Goal: Task Accomplishment & Management: Use online tool/utility

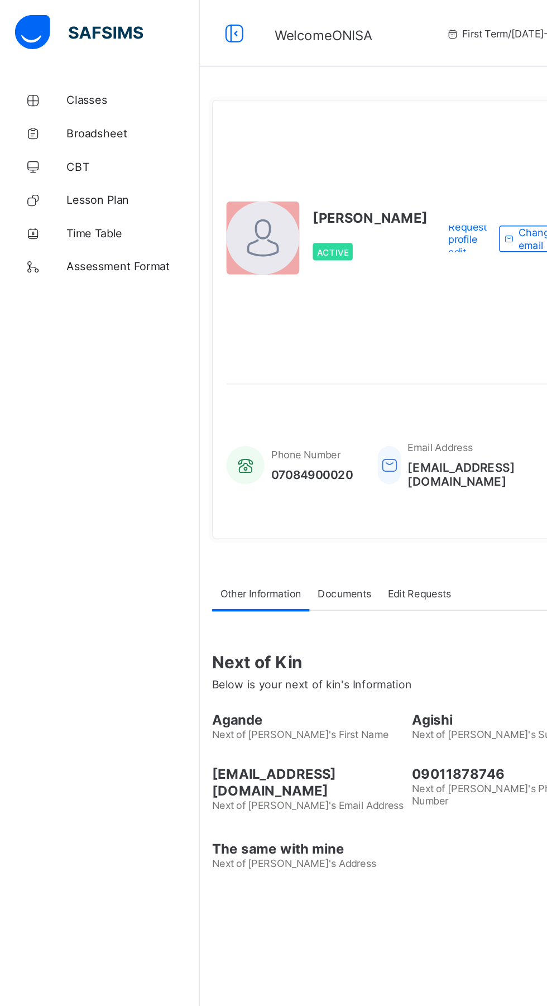
click at [64, 63] on span "Classes" at bounding box center [89, 67] width 89 height 9
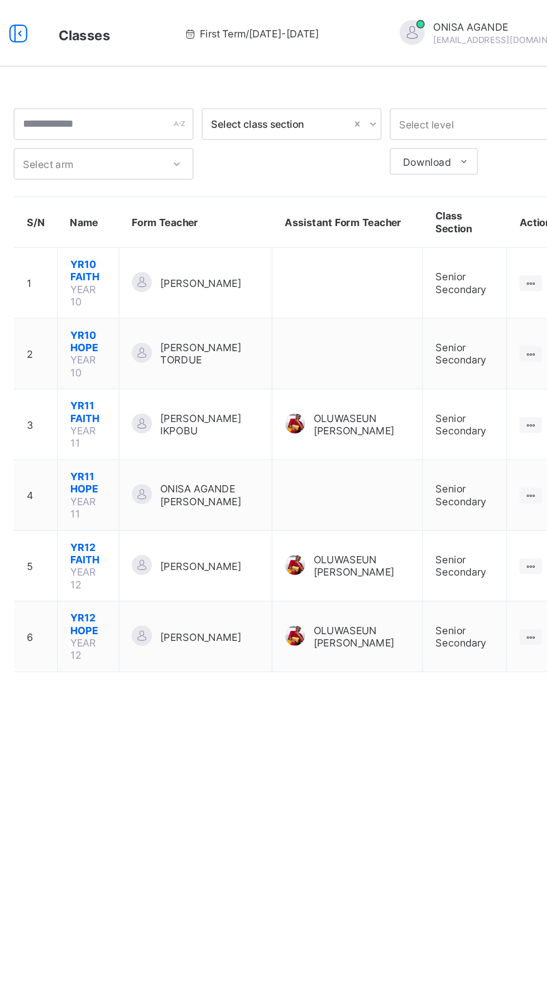
click at [239, 477] on div "Select class section Select level Select arm Download Pdf Report Excel Report S…" at bounding box center [340, 503] width 413 height 1006
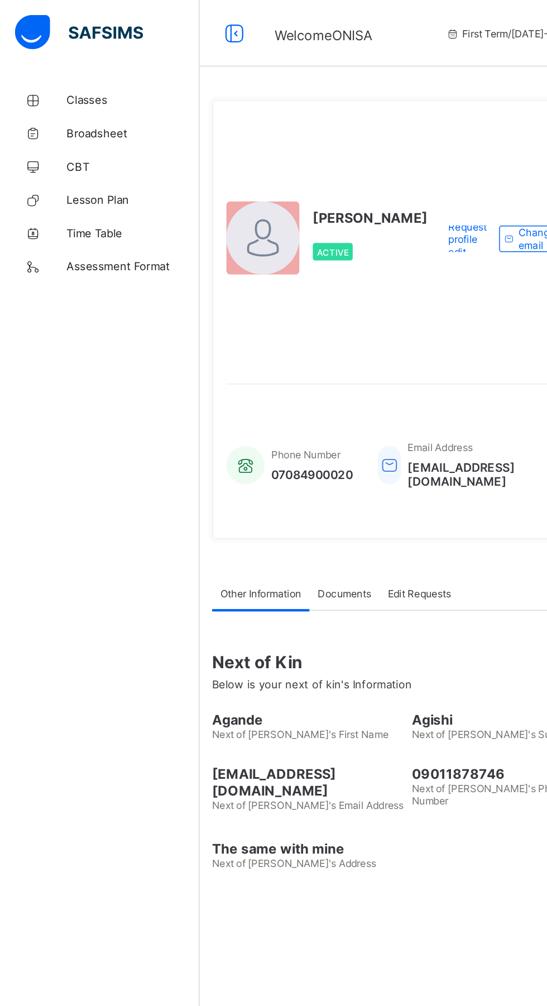
click at [63, 64] on span "Classes" at bounding box center [89, 67] width 89 height 9
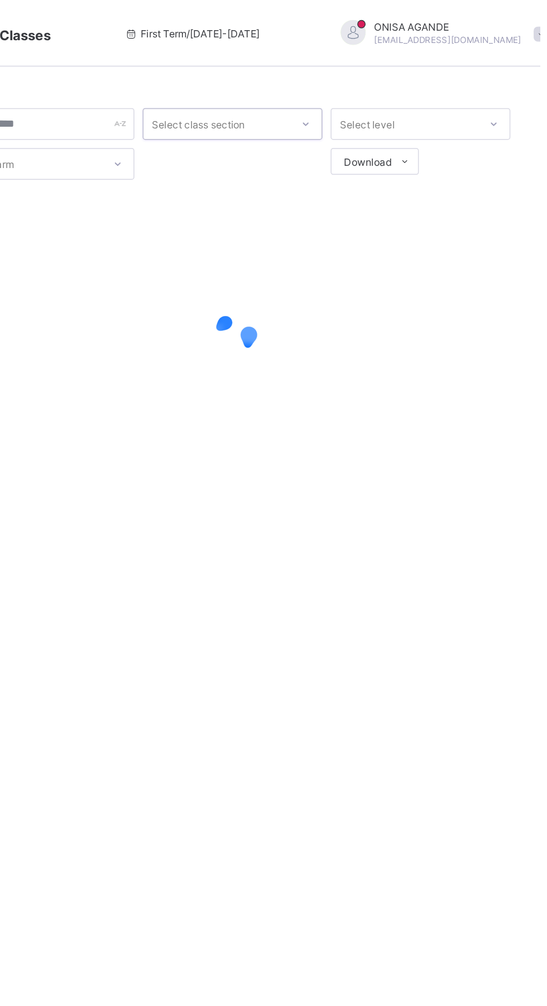
click at [384, 83] on div at bounding box center [389, 83] width 19 height 18
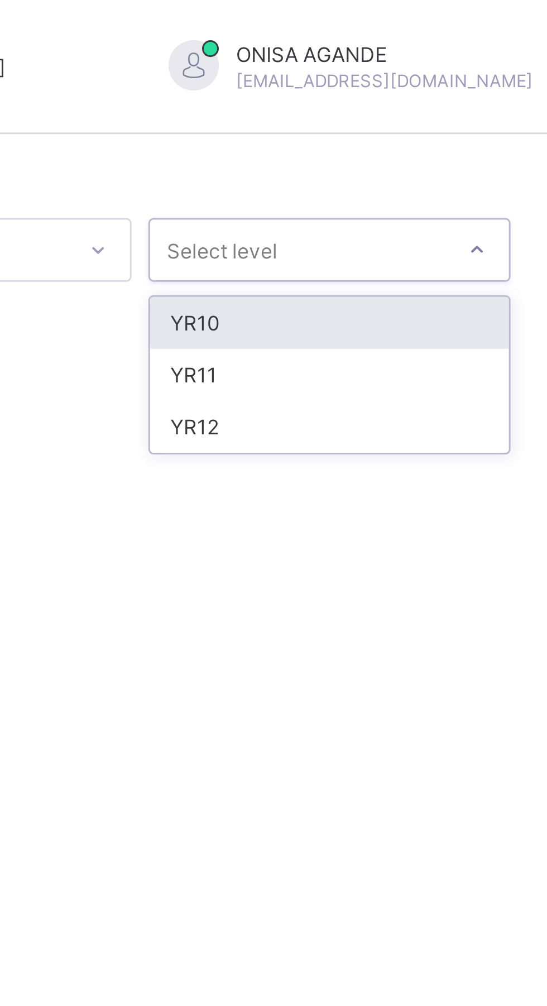
click at [471, 124] on div "YR11" at bounding box center [466, 124] width 119 height 17
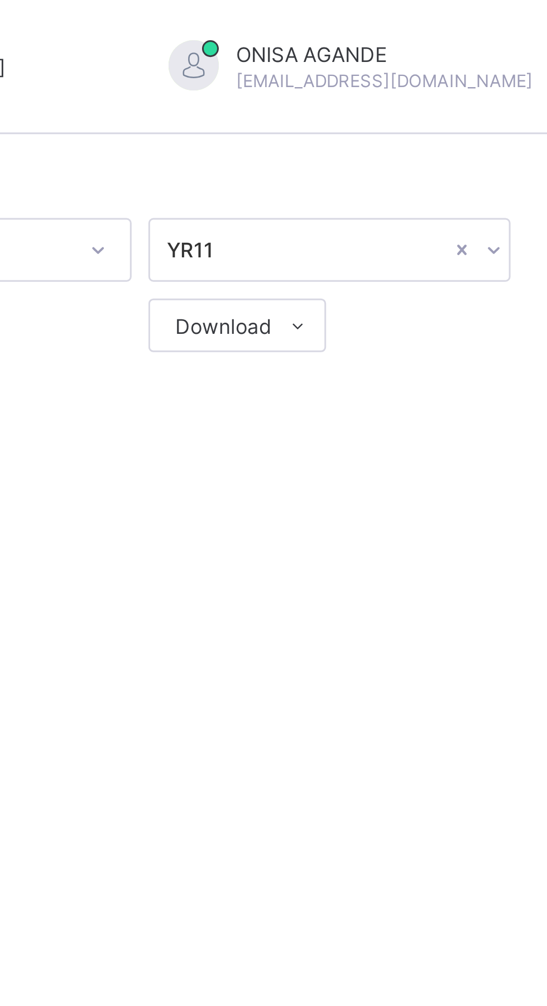
click at [455, 108] on icon at bounding box center [456, 108] width 8 height 7
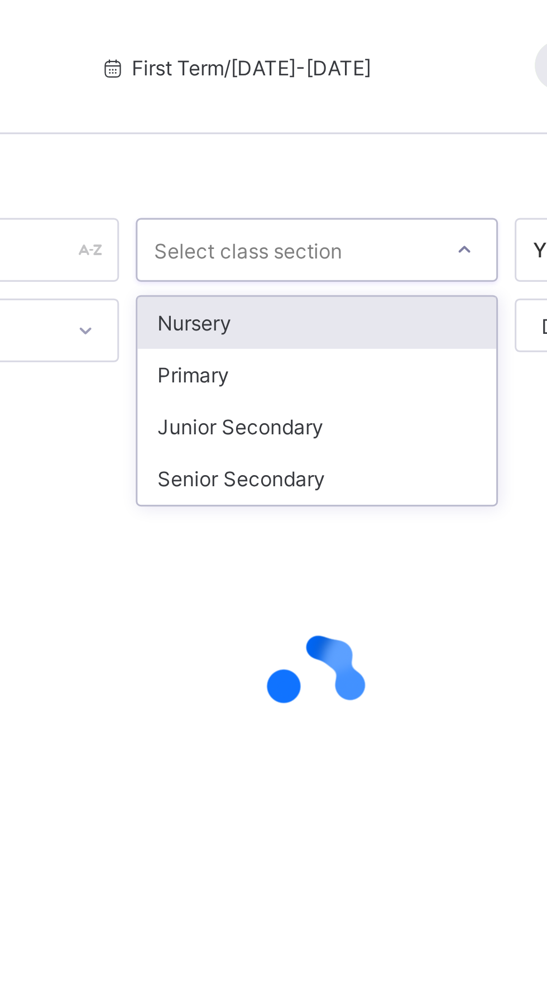
click at [336, 159] on div "Senior Secondary" at bounding box center [340, 159] width 119 height 17
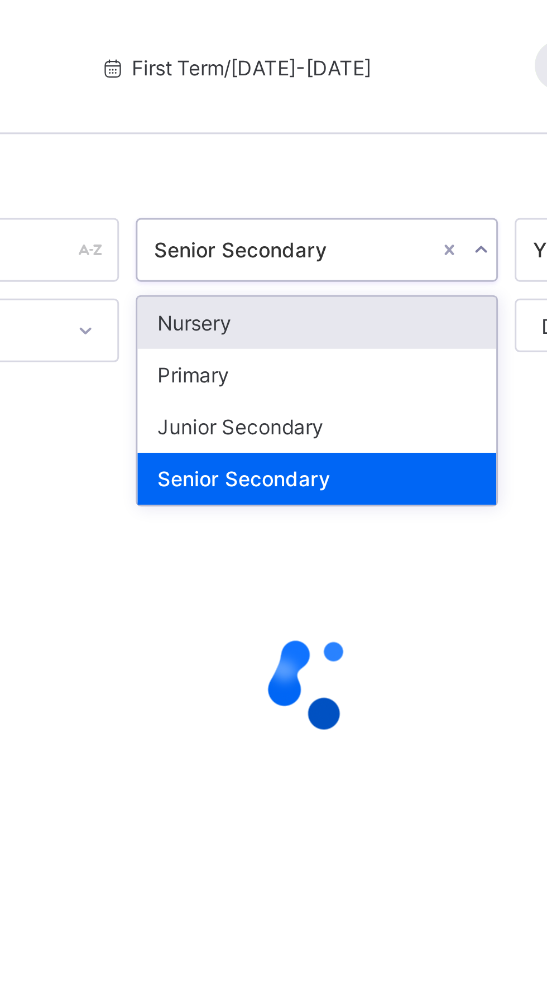
click at [361, 53] on div "option Senior Secondary, selected. option Nursery focused, 1 of 4. 4 results av…" at bounding box center [340, 503] width 413 height 1006
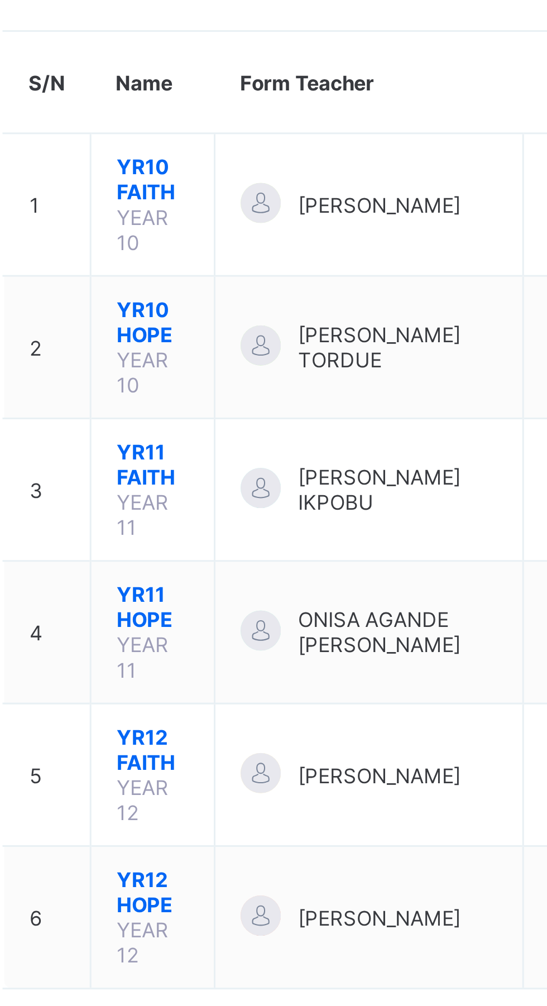
click at [266, 324] on span "ONISA AGANDE [PERSON_NAME]" at bounding box center [285, 332] width 66 height 17
click at [207, 315] on span "YR11 HOPE" at bounding box center [204, 323] width 24 height 17
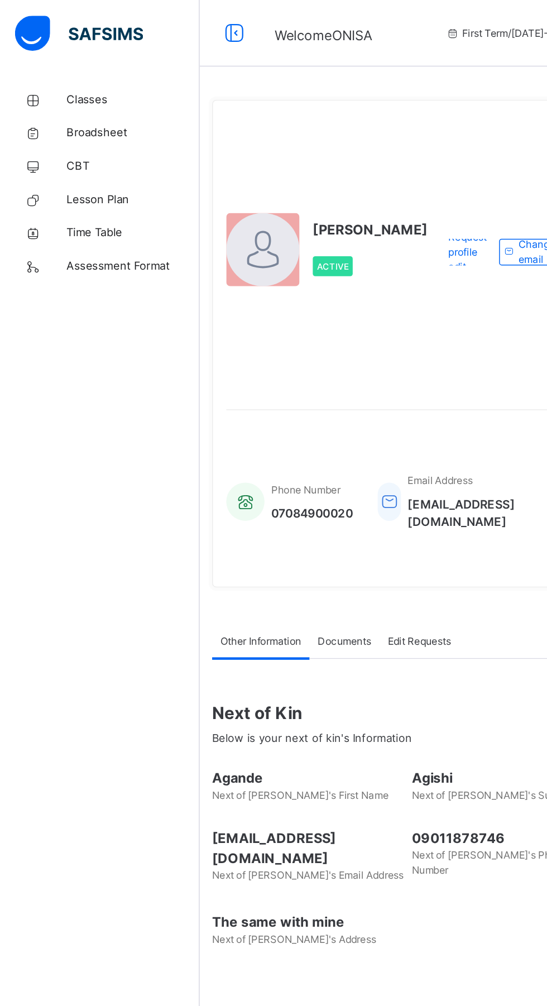
click at [61, 66] on span "Classes" at bounding box center [89, 66] width 89 height 11
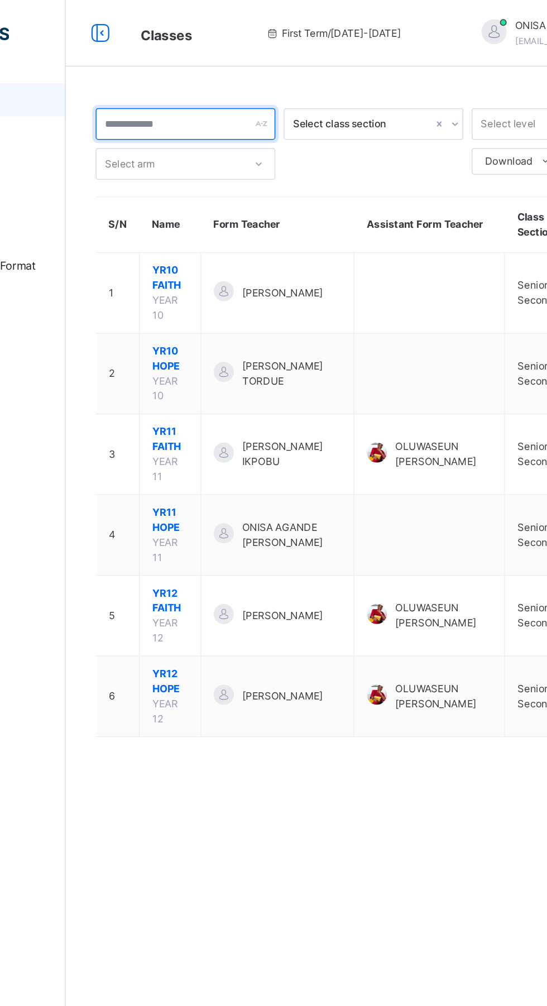
click at [261, 83] on div at bounding box center [214, 83] width 121 height 21
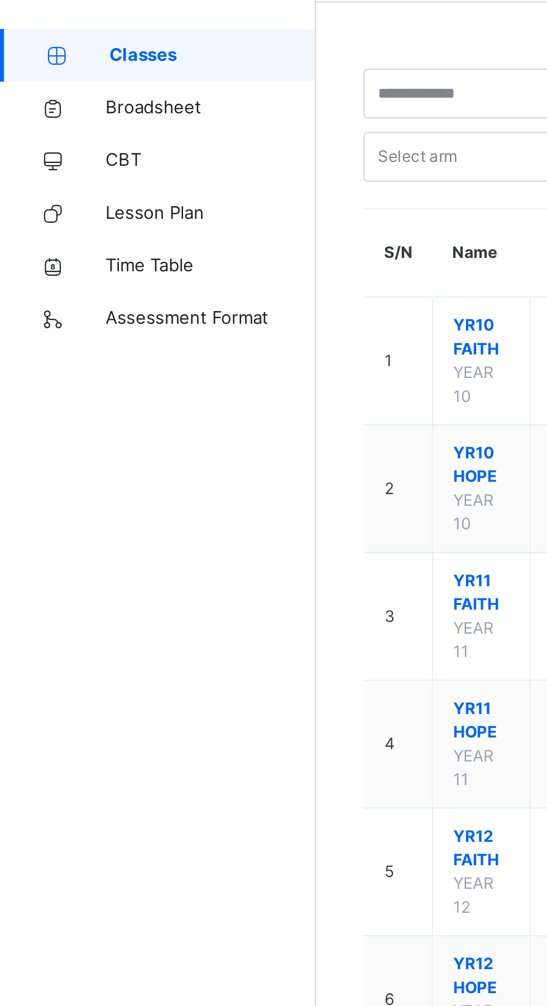
click at [85, 176] on span "Assessment Format" at bounding box center [89, 178] width 89 height 11
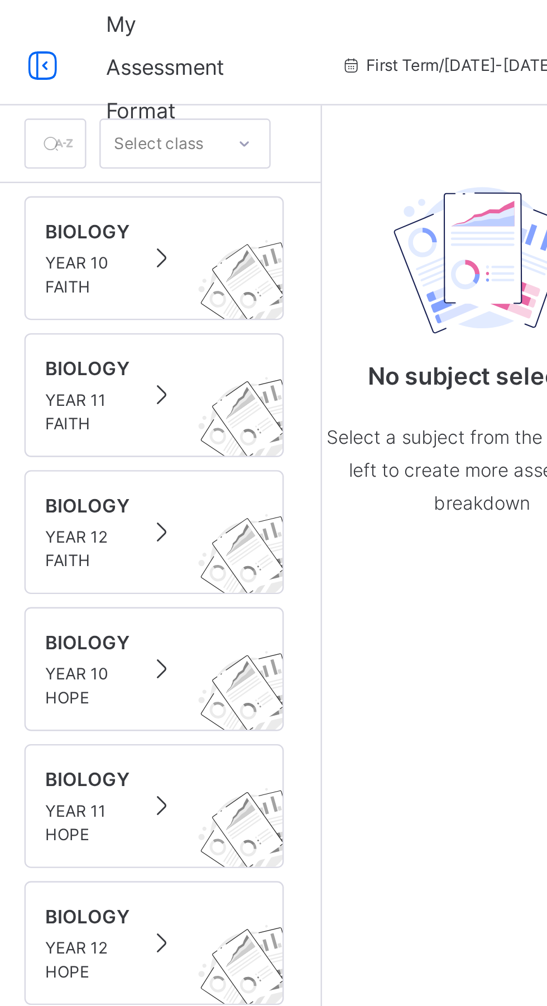
click at [205, 110] on span at bounding box center [208, 109] width 16 height 13
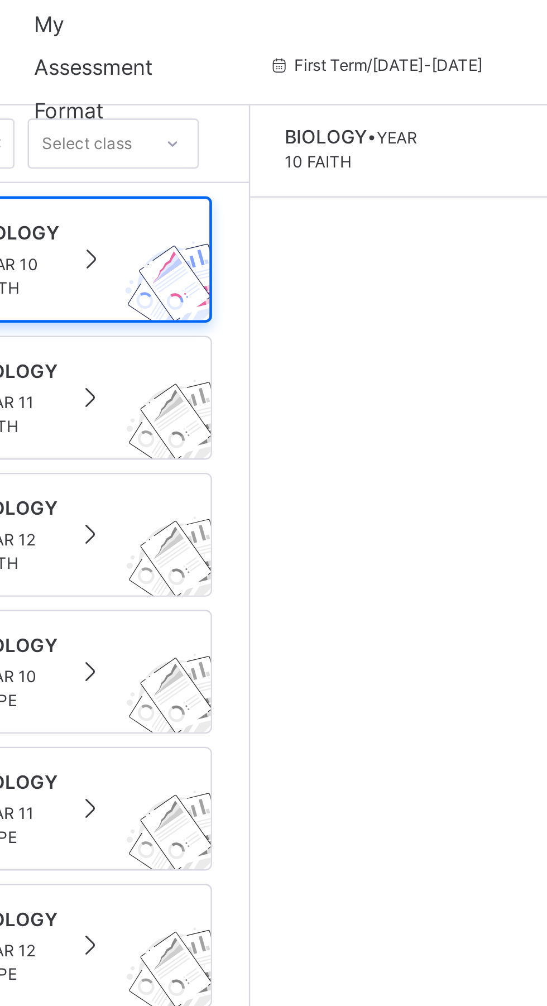
click at [314, 66] on span "YEAR 10 FAITH" at bounding box center [318, 63] width 56 height 18
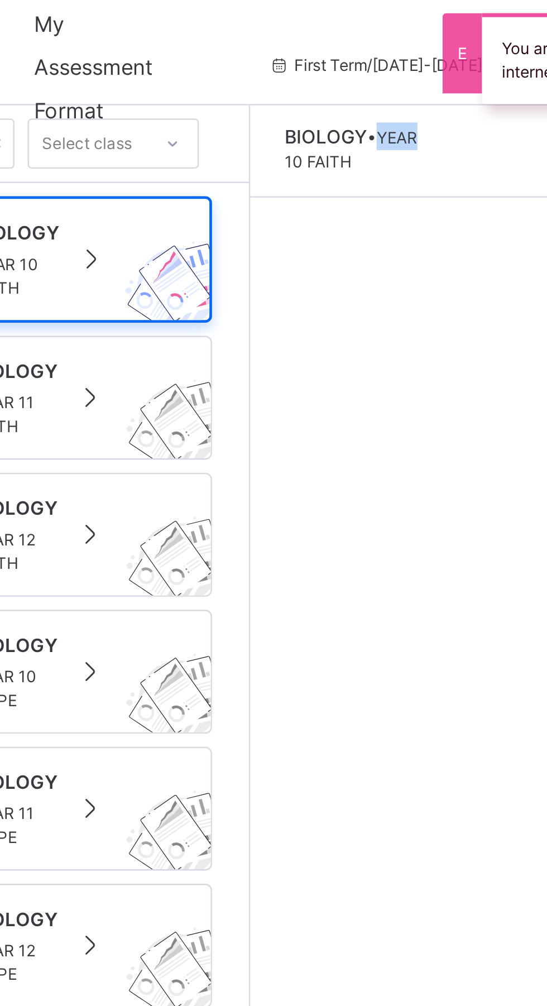
click at [323, 131] on div "BIOLOGY • YEAR 10 FAITH" at bounding box center [344, 241] width 136 height 393
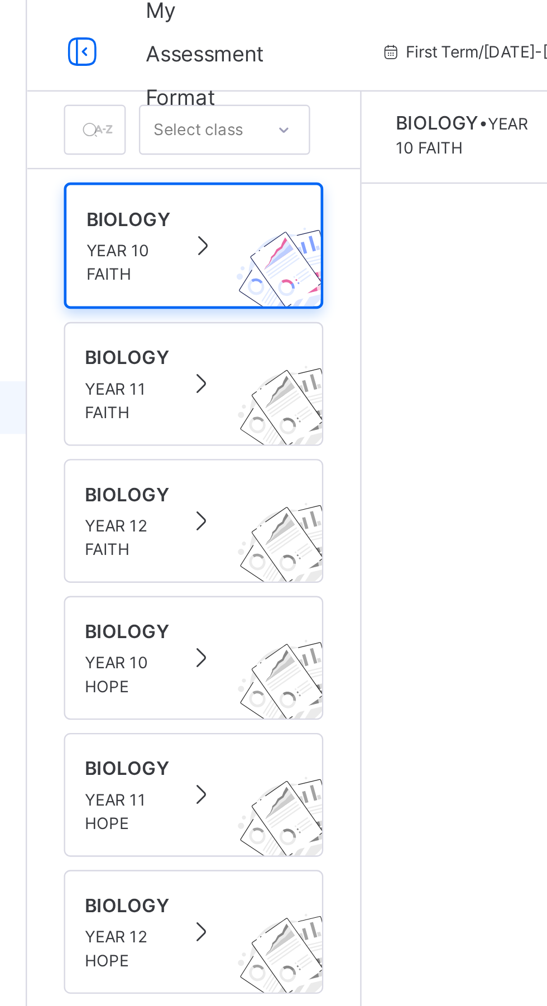
click at [200, 343] on span at bounding box center [208, 342] width 16 height 13
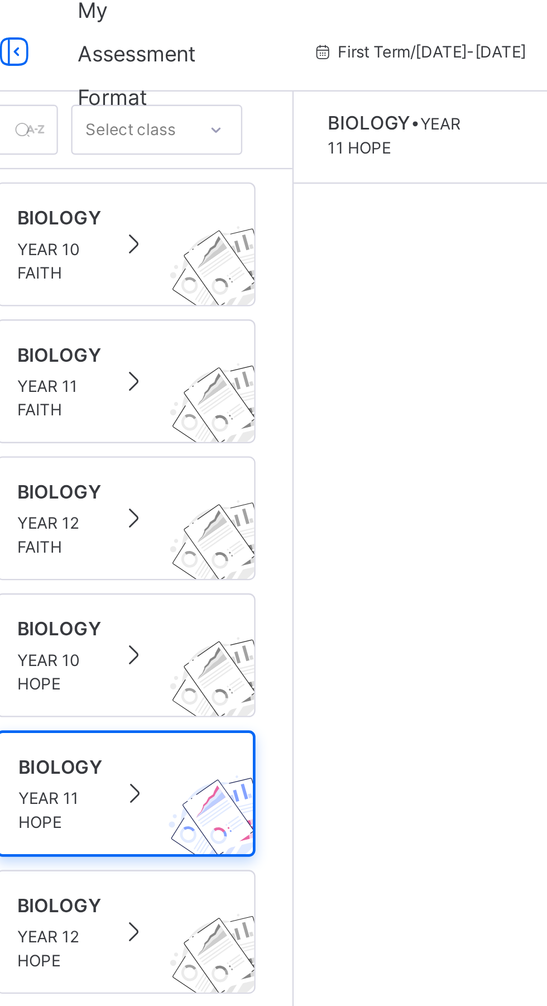
click at [204, 343] on span at bounding box center [208, 341] width 16 height 13
click at [215, 346] on div at bounding box center [211, 342] width 22 height 17
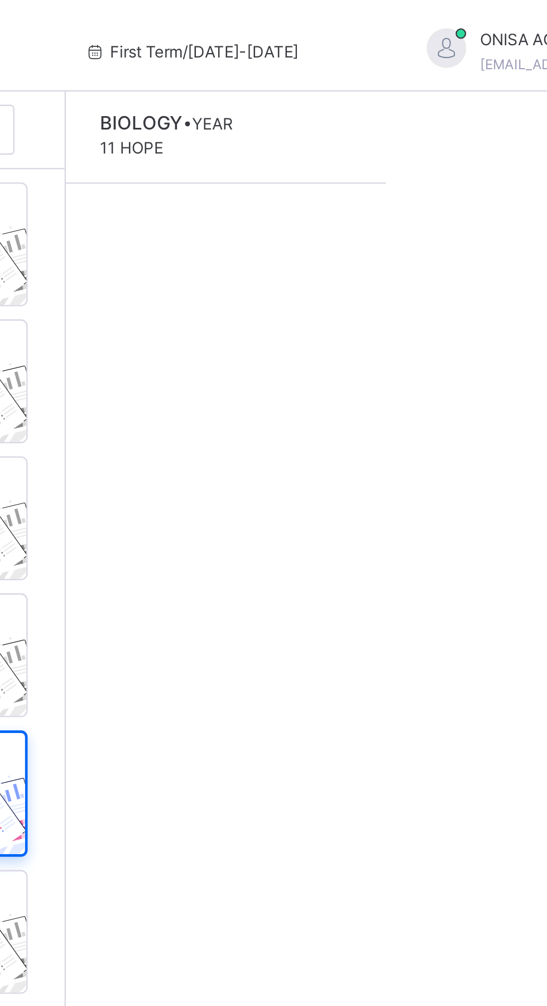
click at [310, 68] on span "YEAR 11 HOPE" at bounding box center [318, 63] width 56 height 18
click at [367, 70] on div "BIOLOGY • YEAR 11 HOPE" at bounding box center [343, 64] width 107 height 24
click at [396, 75] on div "BIOLOGY • YEAR 11 HOPE" at bounding box center [343, 64] width 107 height 24
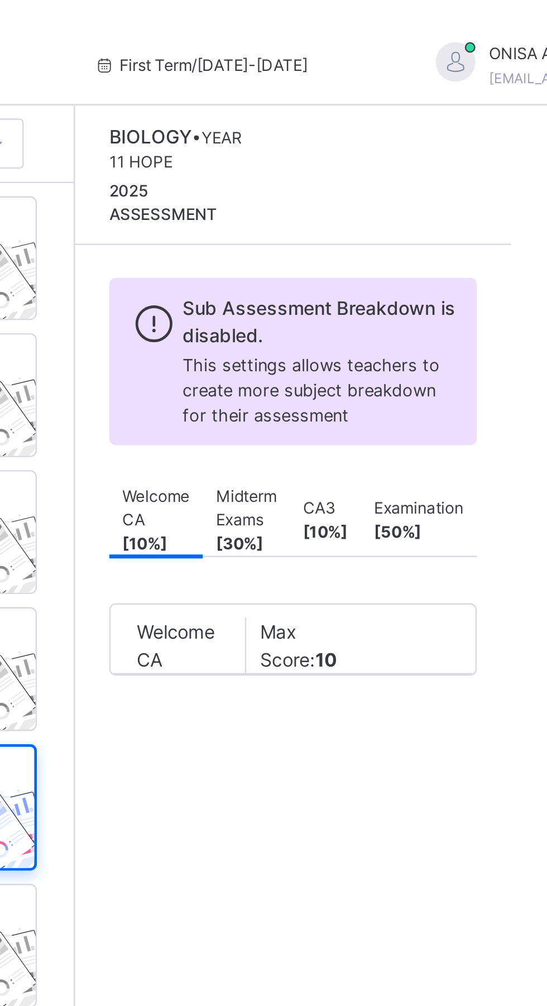
click at [404, 341] on div "BIOLOGY • YEAR 11 HOPE 2025 ASSESSMENT Sub Assessment Breakdown is disabled. Th…" at bounding box center [368, 241] width 185 height 393
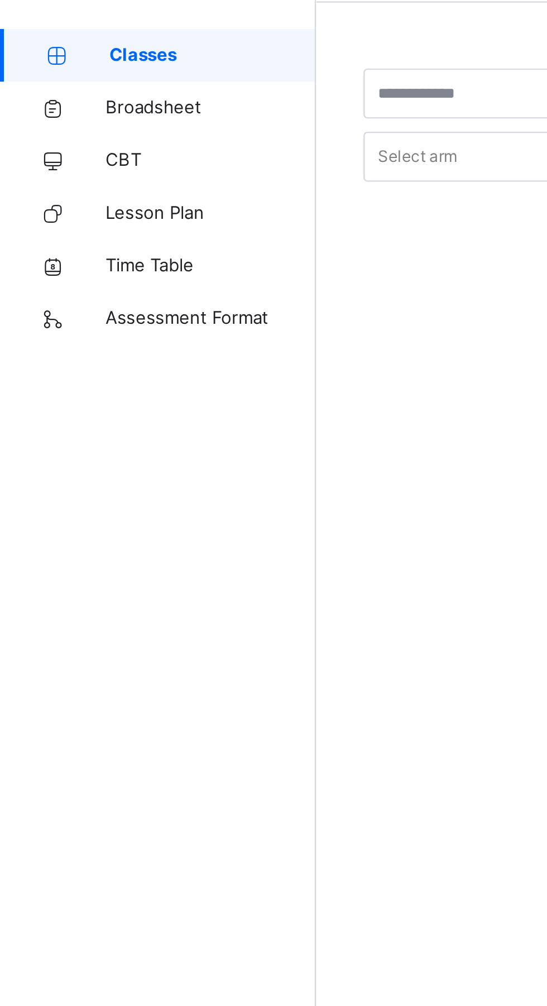
click at [91, 179] on span "Assessment Format" at bounding box center [89, 178] width 89 height 11
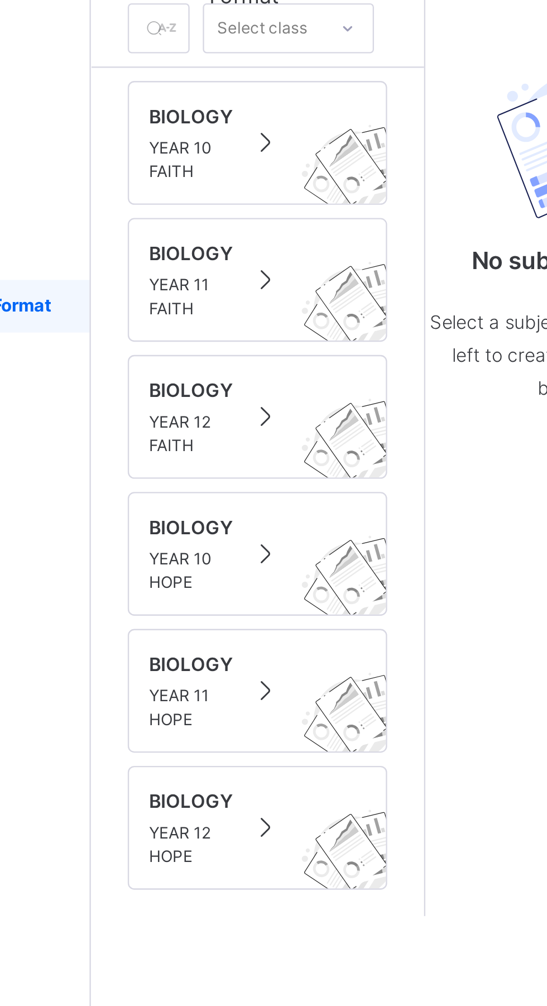
click at [199, 343] on div "BIOLOGY YEAR 11 HOPE" at bounding box center [205, 341] width 92 height 35
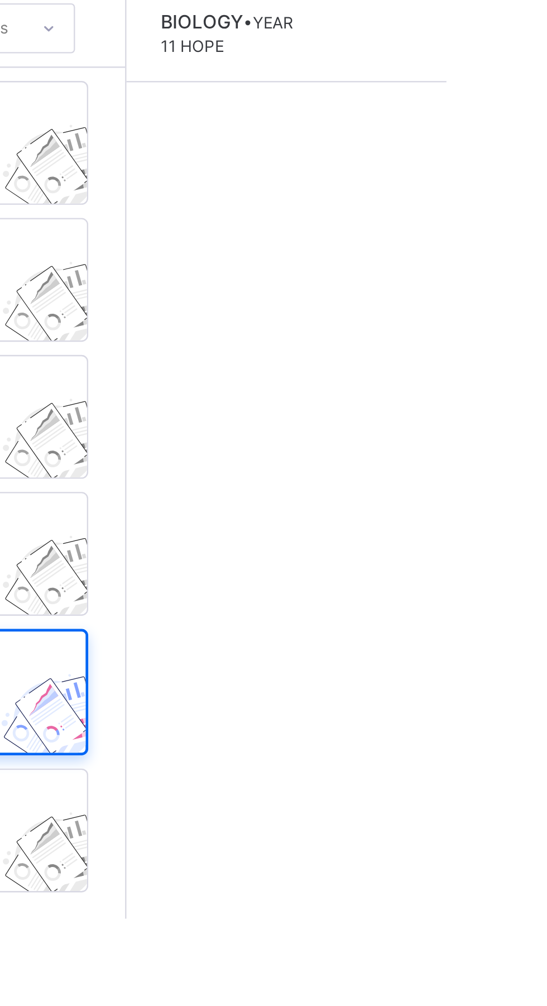
click at [244, 337] on img at bounding box center [245, 355] width 61 height 59
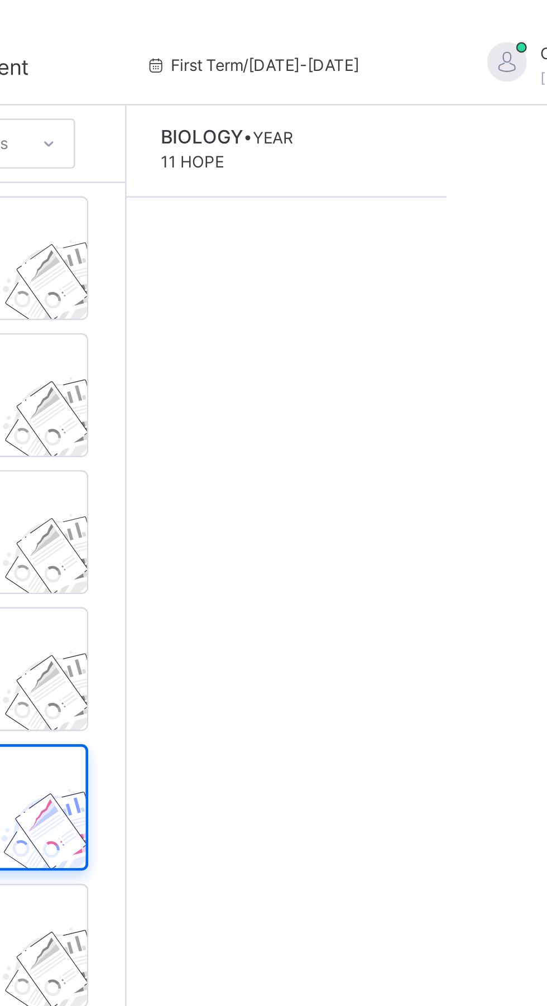
click at [313, 63] on div "BIOLOGY • YEAR 11 HOPE" at bounding box center [318, 63] width 56 height 22
click at [315, 74] on div "BIOLOGY • YEAR 11 HOPE" at bounding box center [318, 63] width 56 height 22
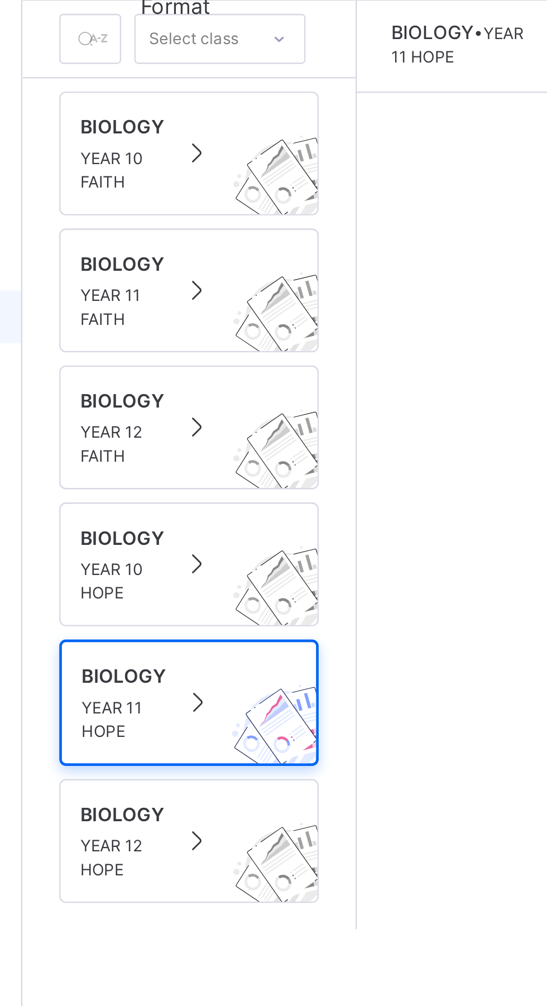
click at [192, 345] on span "YEAR 11 HOPE" at bounding box center [177, 349] width 36 height 20
click at [201, 345] on span at bounding box center [208, 341] width 16 height 13
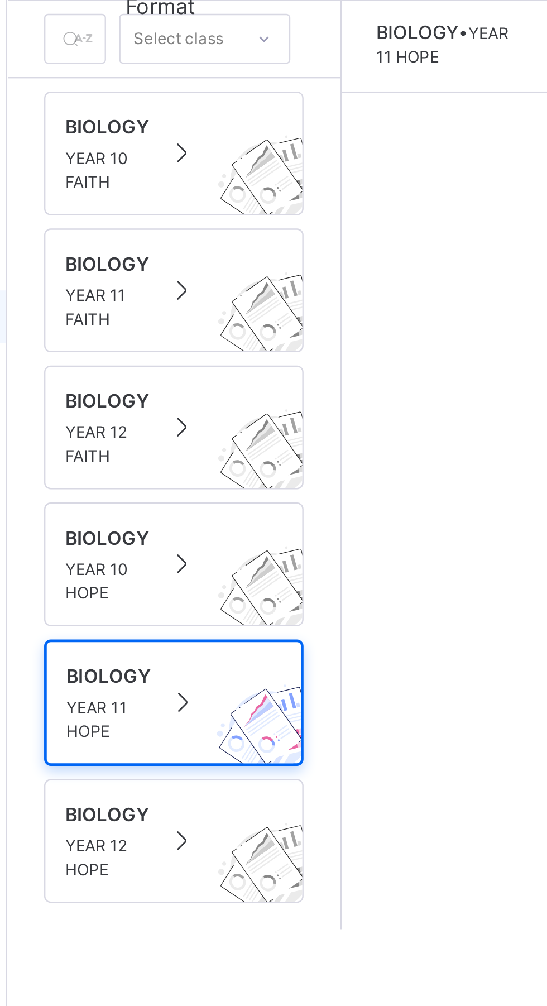
click at [188, 344] on span "YEAR 11 HOPE" at bounding box center [177, 349] width 36 height 20
click at [217, 340] on div at bounding box center [211, 342] width 22 height 17
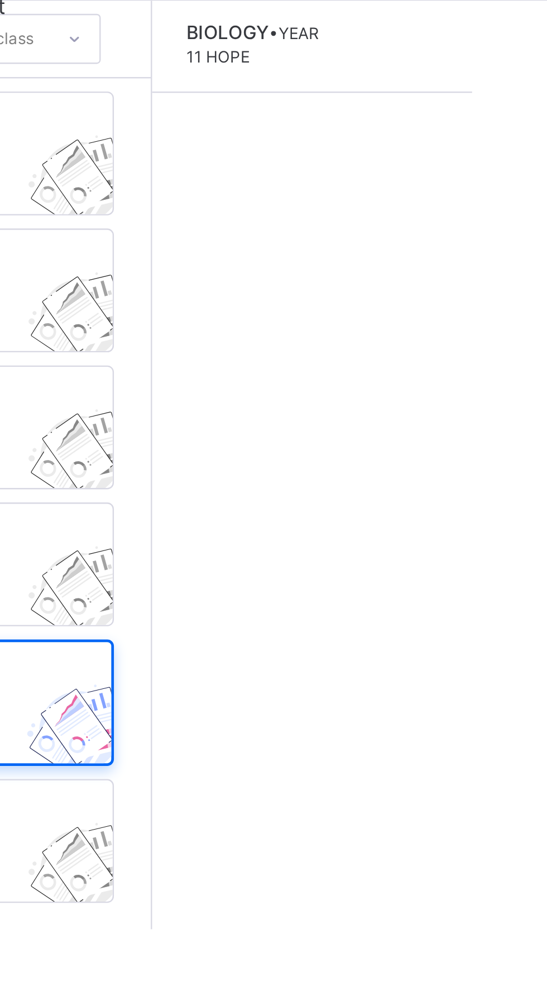
click at [327, 65] on div "BIOLOGY • YEAR 11 HOPE" at bounding box center [318, 63] width 56 height 22
click at [307, 70] on span "YEAR 11 HOPE" at bounding box center [318, 63] width 56 height 18
click at [352, 76] on div at bounding box center [362, 64] width 20 height 24
click at [353, 76] on div at bounding box center [362, 64] width 20 height 24
click at [314, 54] on span "BIOLOGY" at bounding box center [307, 57] width 35 height 9
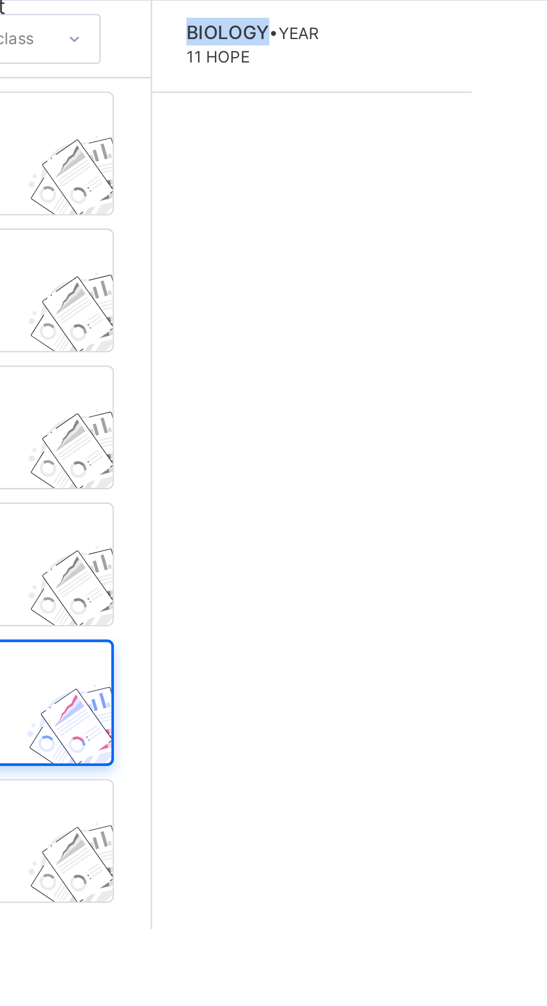
click at [337, 167] on div "BIOLOGY • YEAR 11 HOPE" at bounding box center [344, 241] width 136 height 393
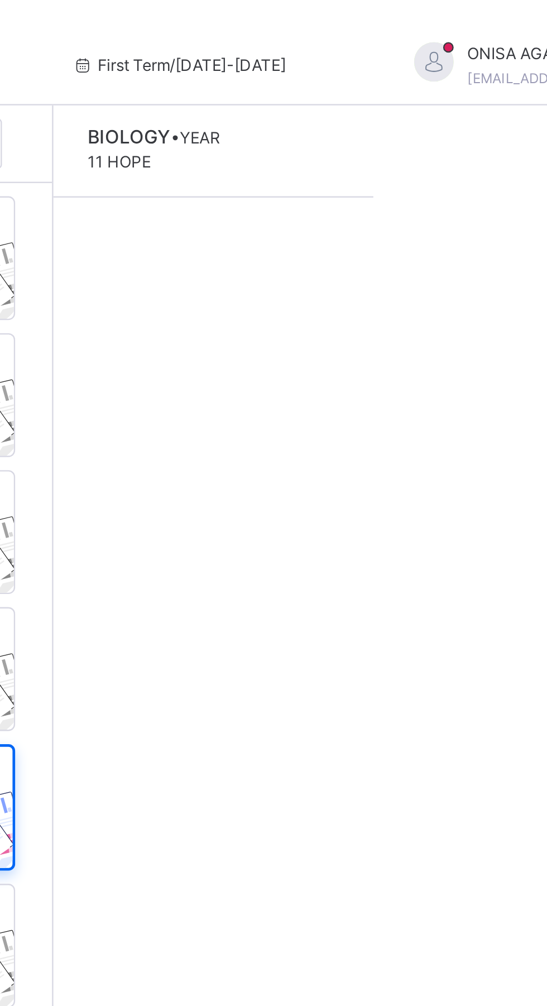
click at [352, 76] on div at bounding box center [362, 64] width 20 height 24
click at [404, 68] on div "BIOLOGY • YEAR 11 HOPE" at bounding box center [344, 64] width 136 height 39
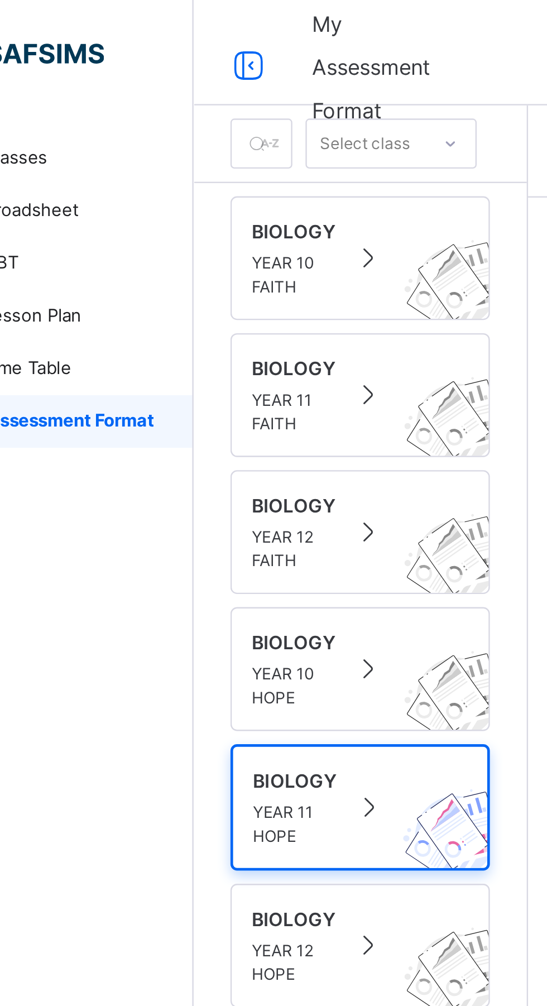
click at [96, 176] on span "Assessment Format" at bounding box center [90, 178] width 88 height 11
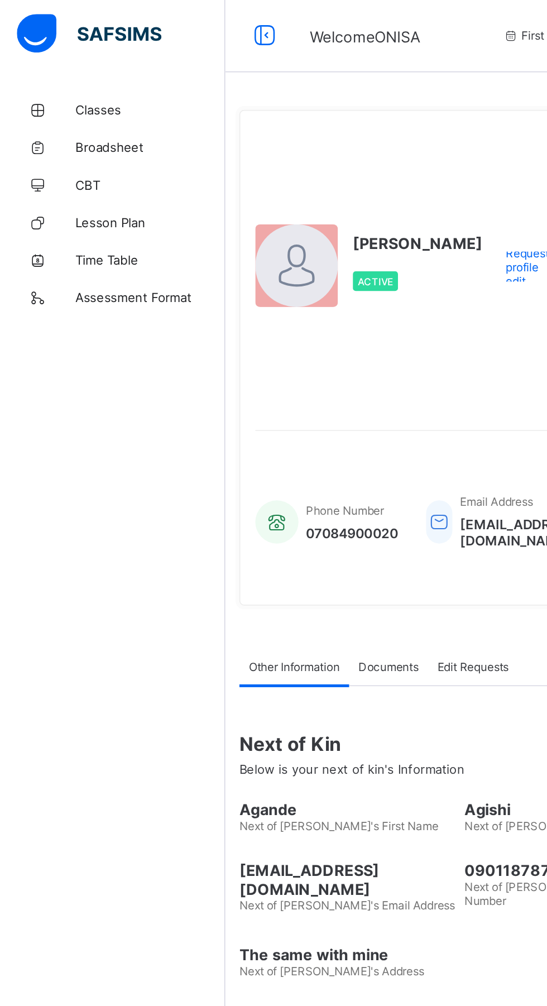
click at [63, 67] on span "Classes" at bounding box center [89, 67] width 89 height 9
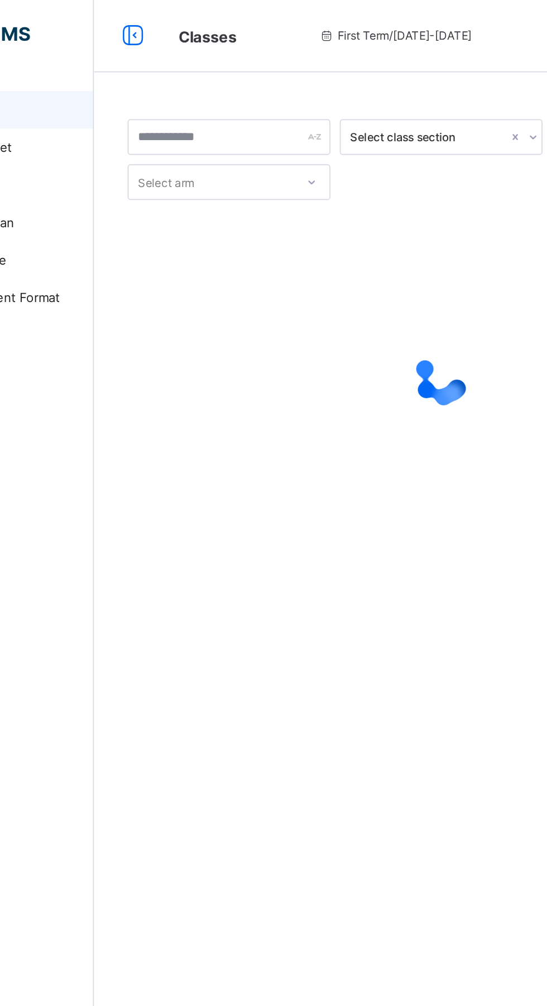
click at [210, 26] on span "Classes" at bounding box center [201, 23] width 35 height 11
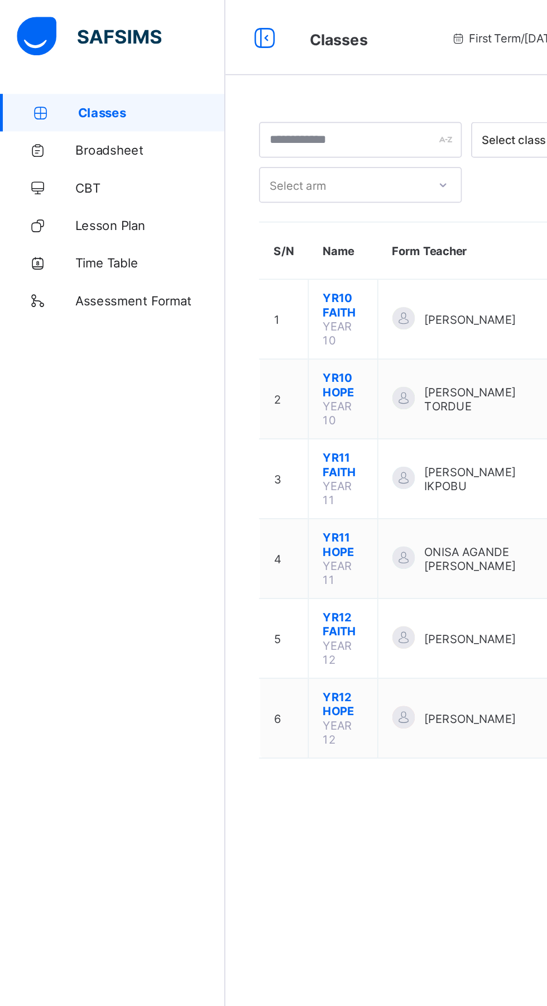
click at [75, 156] on span "Time Table" at bounding box center [89, 156] width 89 height 9
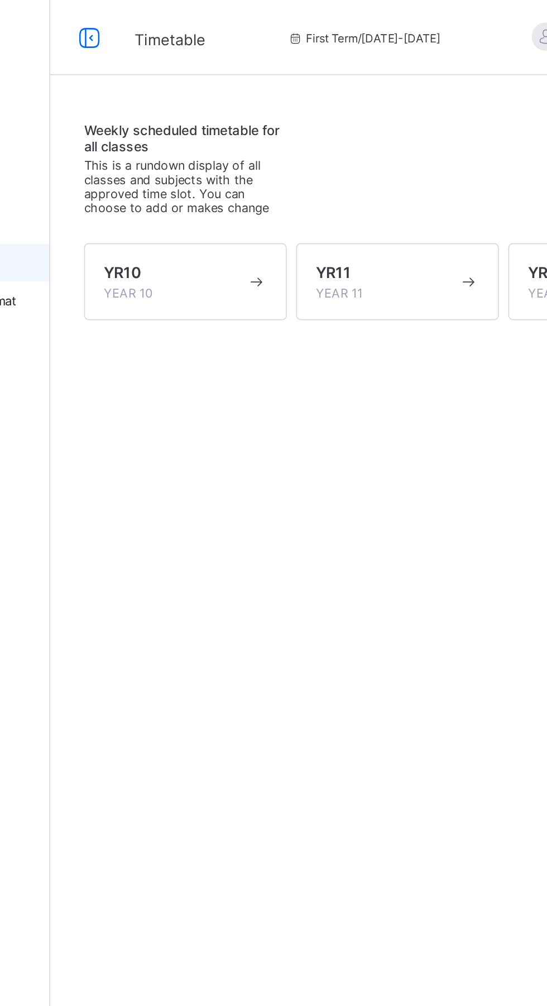
click at [220, 175] on div "YR10 YEAR 10" at bounding box center [208, 167] width 85 height 22
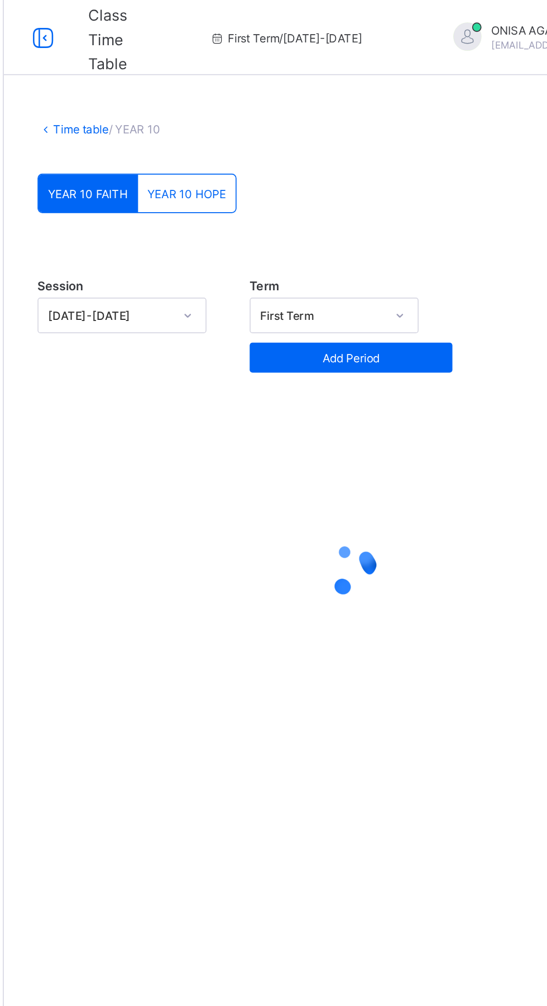
click at [191, 391] on div at bounding box center [340, 339] width 373 height 212
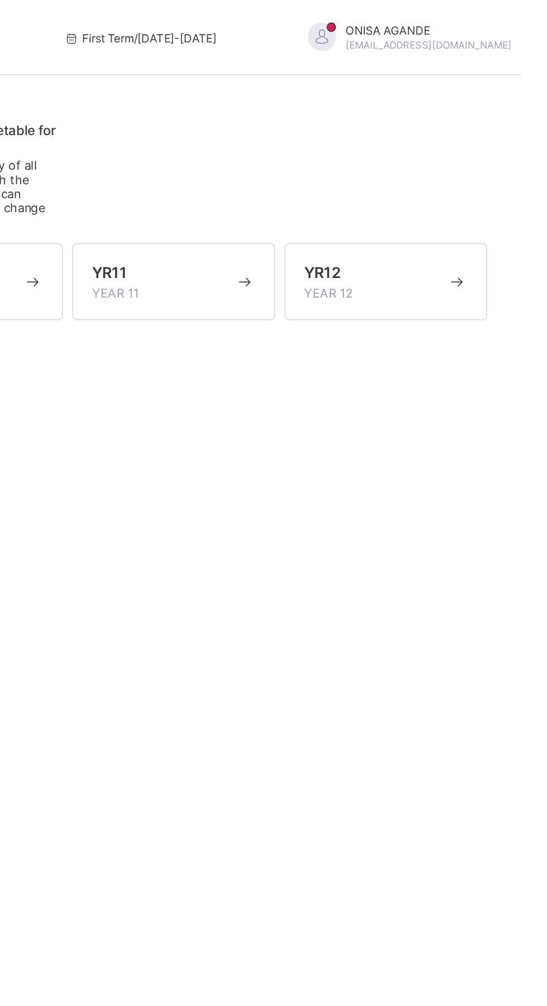
click at [443, 167] on div "YR12 YEAR 12" at bounding box center [460, 167] width 85 height 22
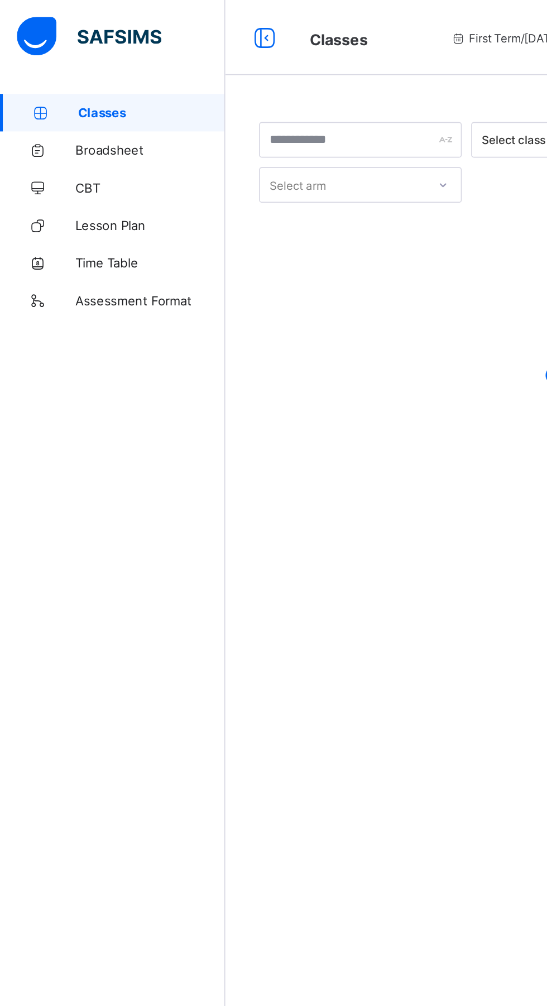
click at [74, 178] on span "Assessment Format" at bounding box center [89, 178] width 89 height 9
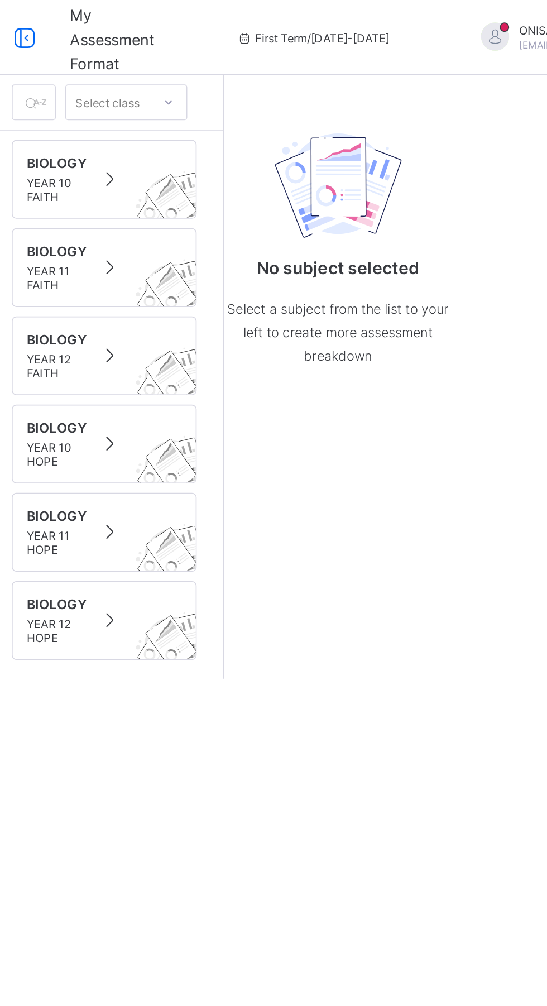
click at [199, 98] on div "BIOLOGY YEAR 10 FAITH" at bounding box center [205, 106] width 92 height 29
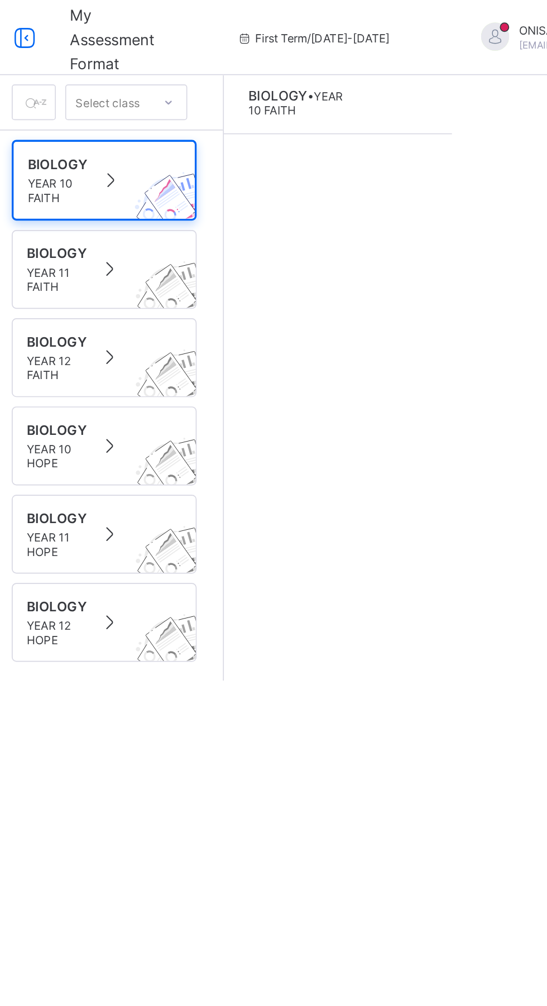
click at [312, 60] on span "BIOLOGY" at bounding box center [307, 56] width 35 height 9
click at [310, 56] on span "BIOLOGY" at bounding box center [307, 56] width 35 height 9
click at [407, 377] on div "BIOLOGY • YEAR 10 FAITH" at bounding box center [344, 225] width 136 height 360
click at [417, 369] on div "Select class BIOLOGY YEAR 10 FAITH BIOLOGY YEAR 11 FAITH BIOLOGY YEAR 12 FAITH …" at bounding box center [340, 225] width 413 height 360
click at [191, 105] on span "YEAR 10 FAITH" at bounding box center [177, 113] width 36 height 17
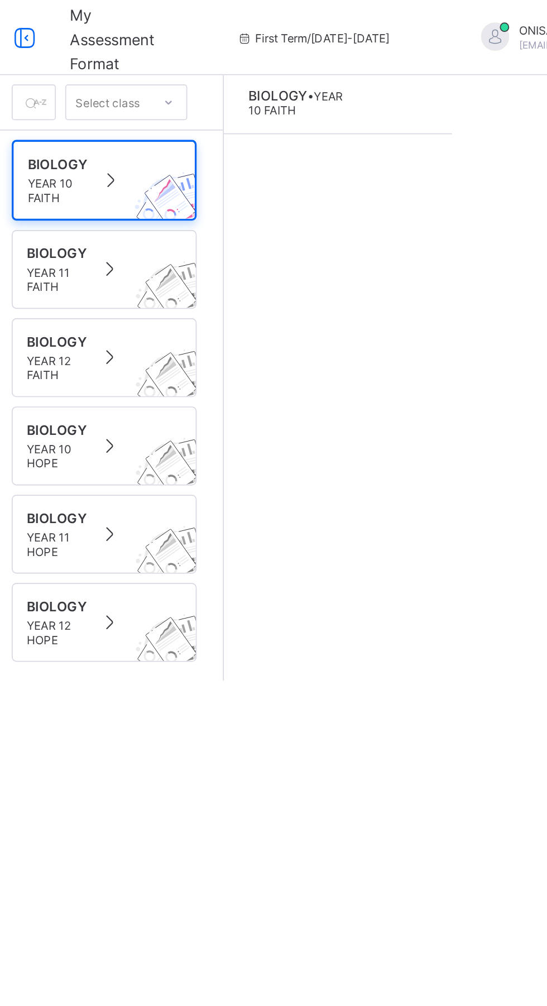
click at [222, 113] on div "BIOLOGY YEAR 10 FAITH" at bounding box center [204, 107] width 91 height 29
click at [218, 98] on div "BIOLOGY YEAR 10 FAITH" at bounding box center [204, 107] width 91 height 29
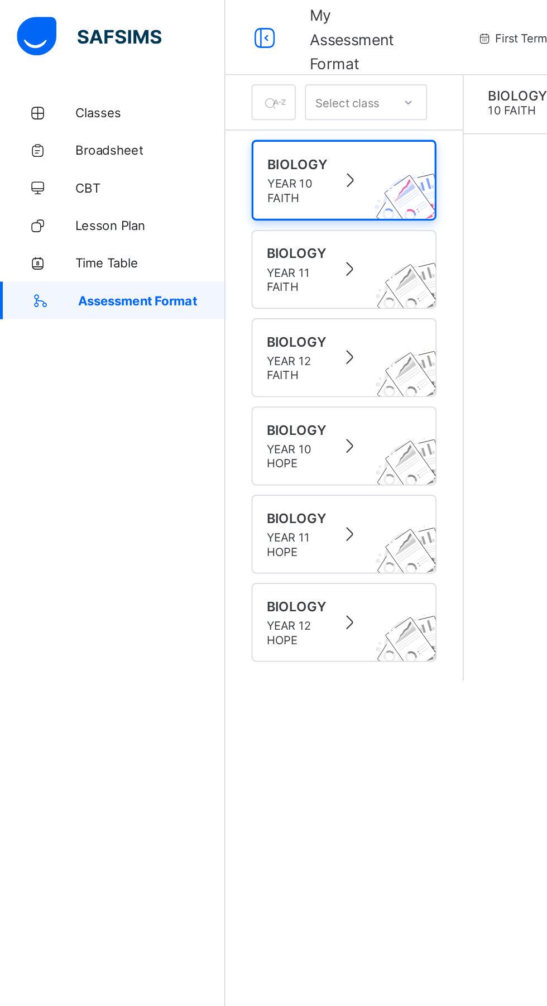
click at [86, 180] on span "Assessment Format" at bounding box center [90, 178] width 88 height 9
click at [58, 65] on span "Classes" at bounding box center [89, 67] width 89 height 9
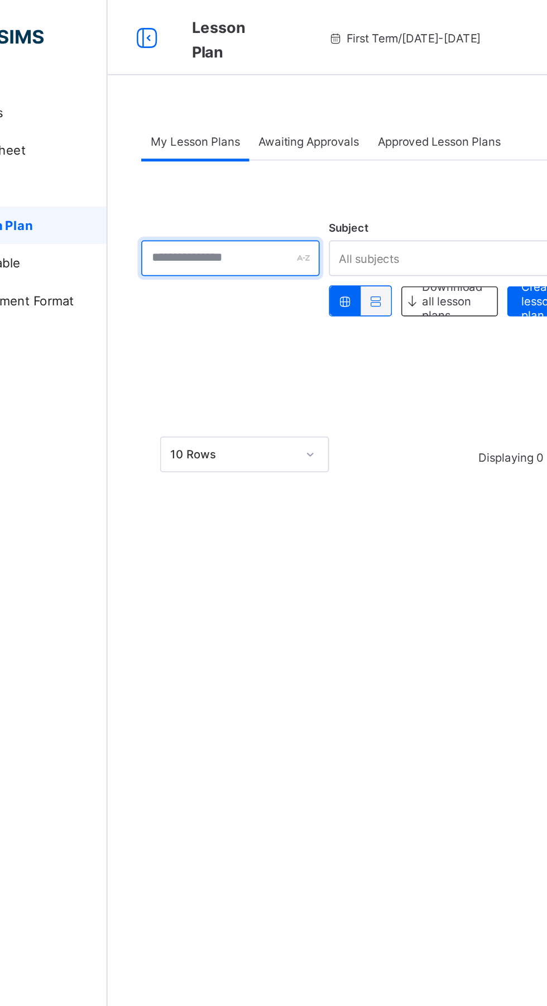
click at [249, 152] on div at bounding box center [207, 153] width 106 height 21
type input "*******"
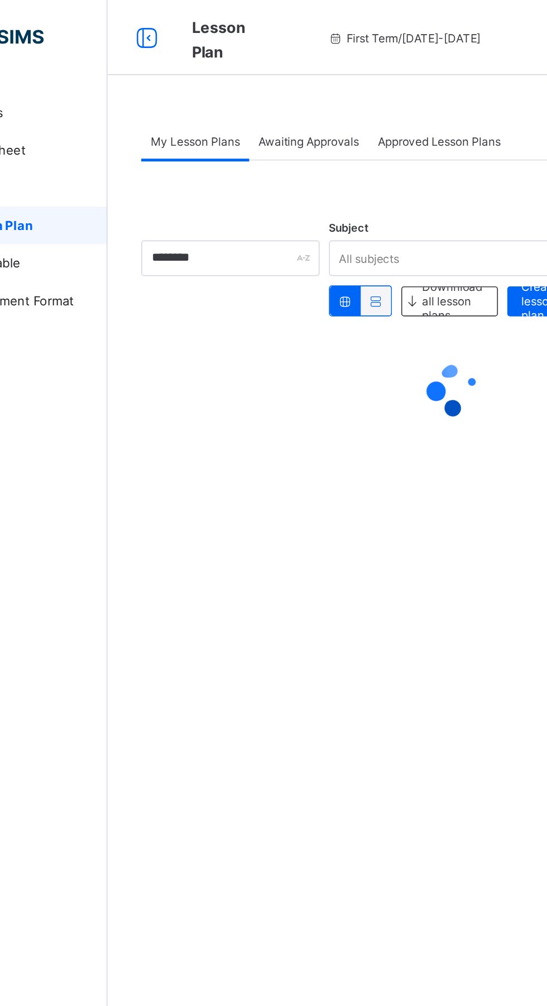
click at [243, 262] on div at bounding box center [340, 231] width 373 height 67
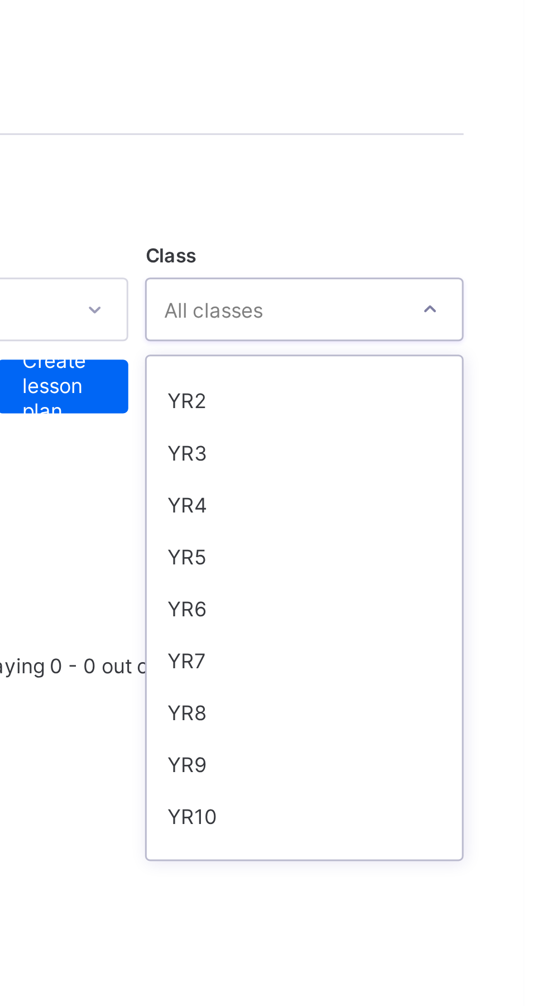
scroll to position [105, 0]
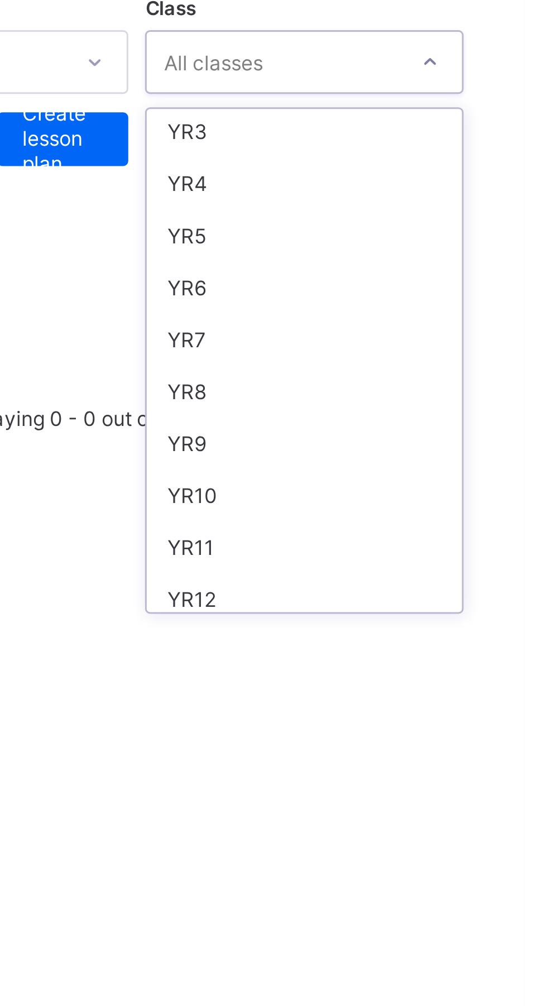
click at [473, 294] on div "YR10" at bounding box center [473, 297] width 105 height 17
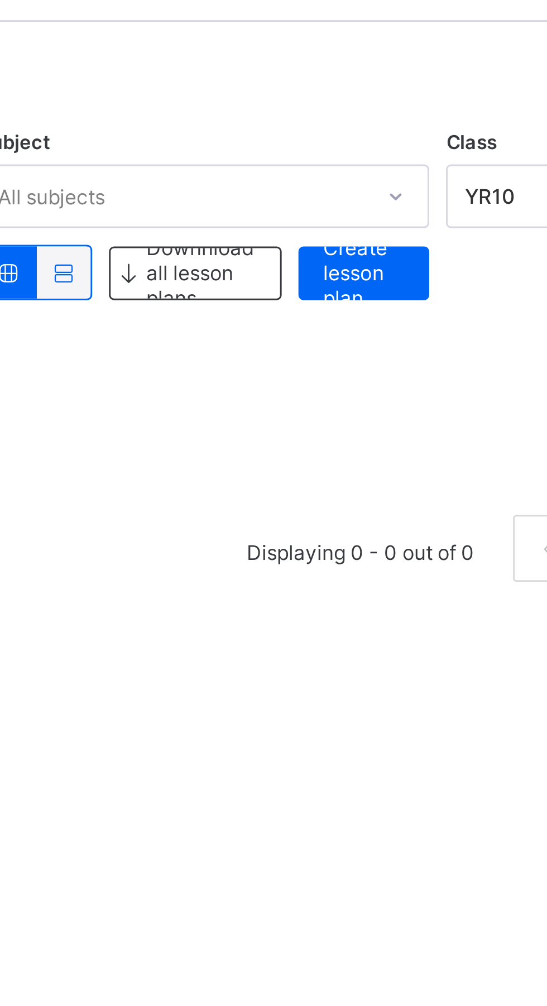
click at [338, 178] on span "Downnload all lesson plans" at bounding box center [339, 178] width 36 height 25
click at [399, 178] on span "Create lesson plan" at bounding box center [393, 178] width 27 height 25
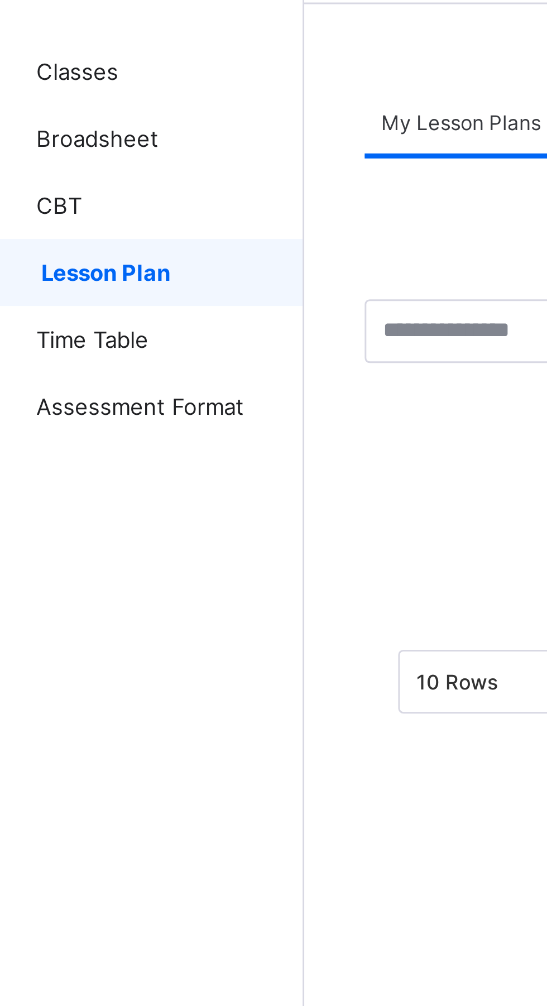
click at [52, 109] on span "CBT" at bounding box center [89, 111] width 89 height 9
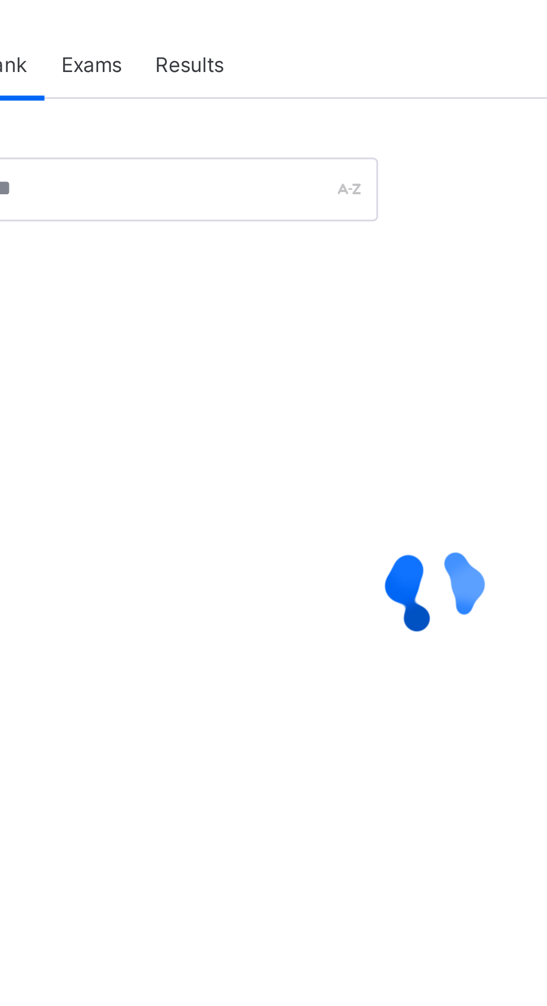
click at [232, 80] on span "Exams" at bounding box center [226, 84] width 20 height 8
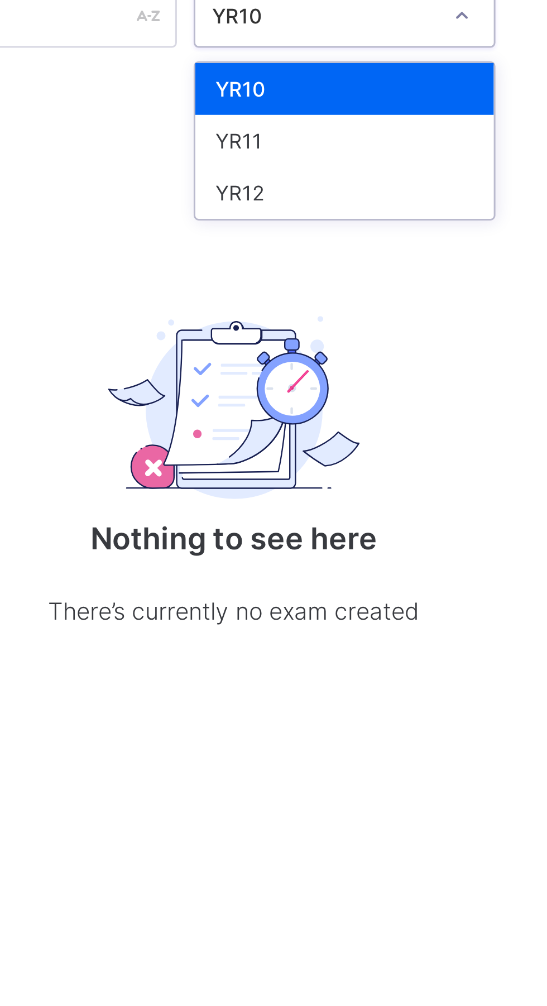
click at [369, 177] on div "YR10" at bounding box center [377, 174] width 99 height 17
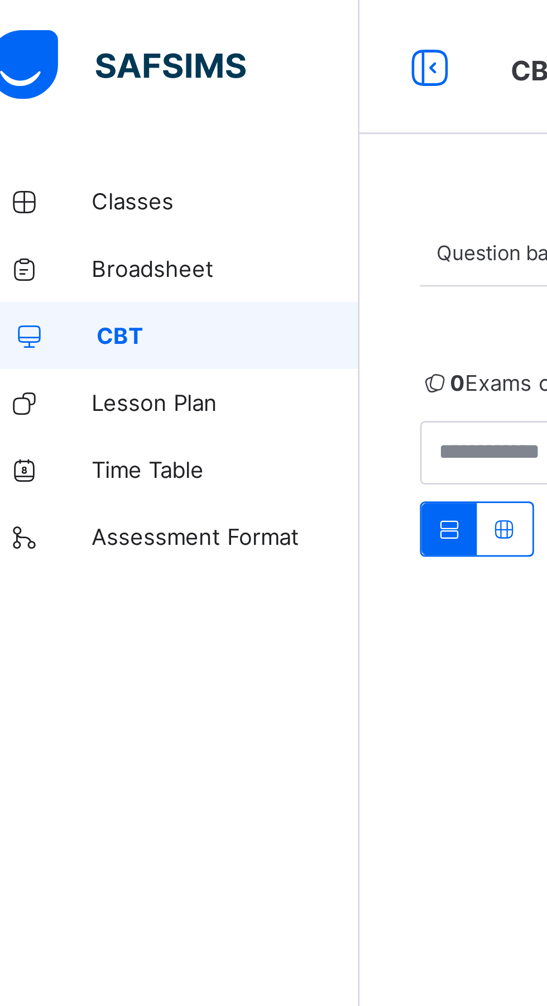
click at [73, 84] on link "Broadsheet" at bounding box center [67, 89] width 134 height 22
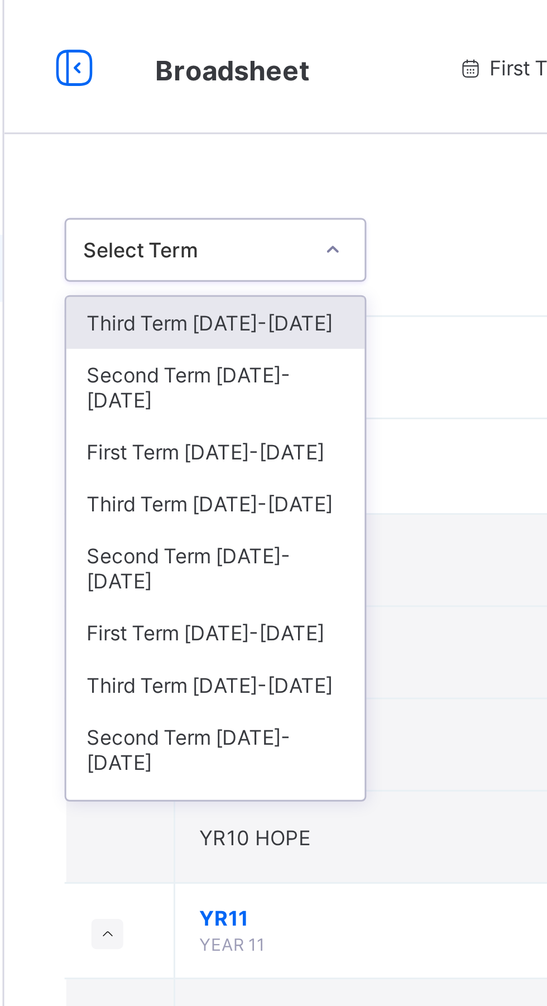
click at [189, 142] on div "First Term 2025-2026" at bounding box center [204, 150] width 99 height 17
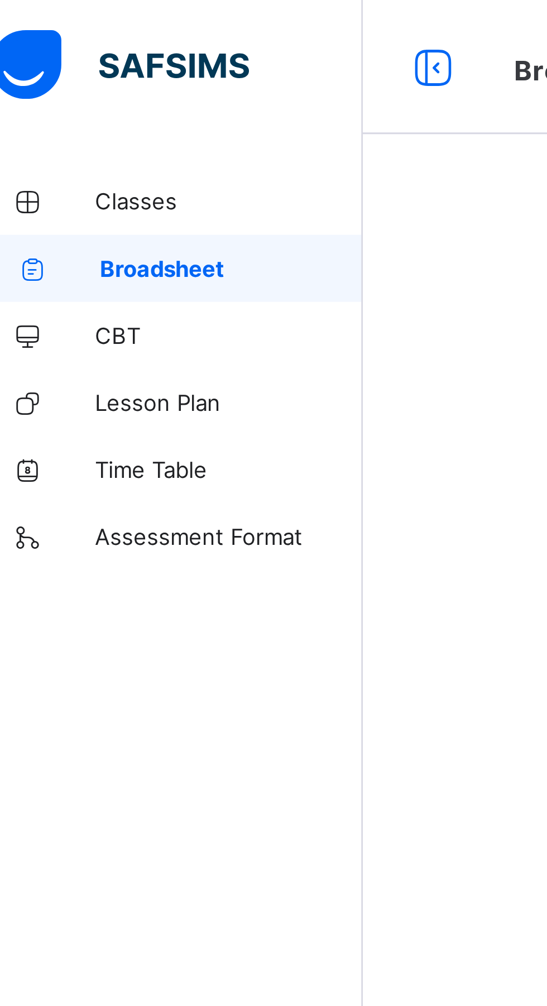
click at [52, 67] on span "Classes" at bounding box center [89, 67] width 89 height 9
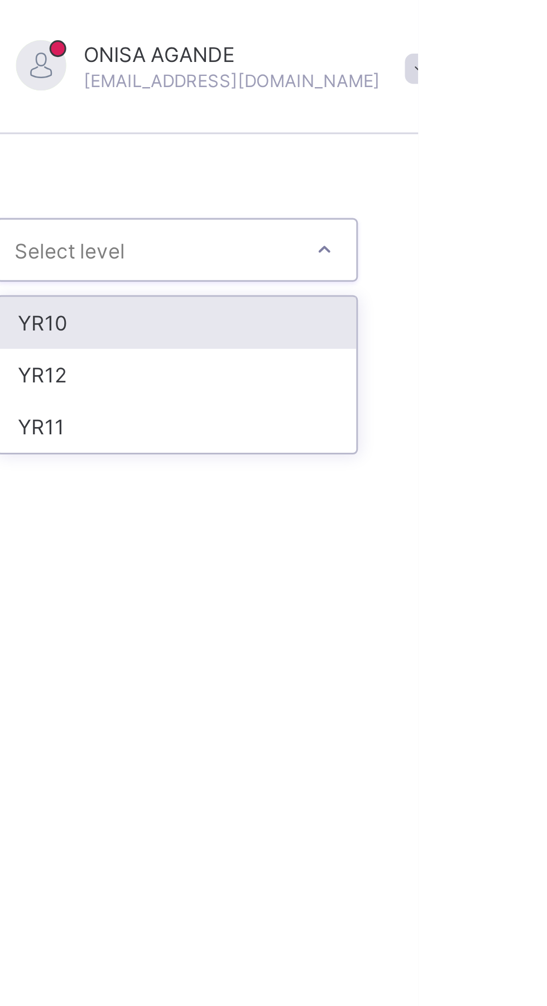
click at [503, 109] on div "YR10" at bounding box center [466, 107] width 119 height 17
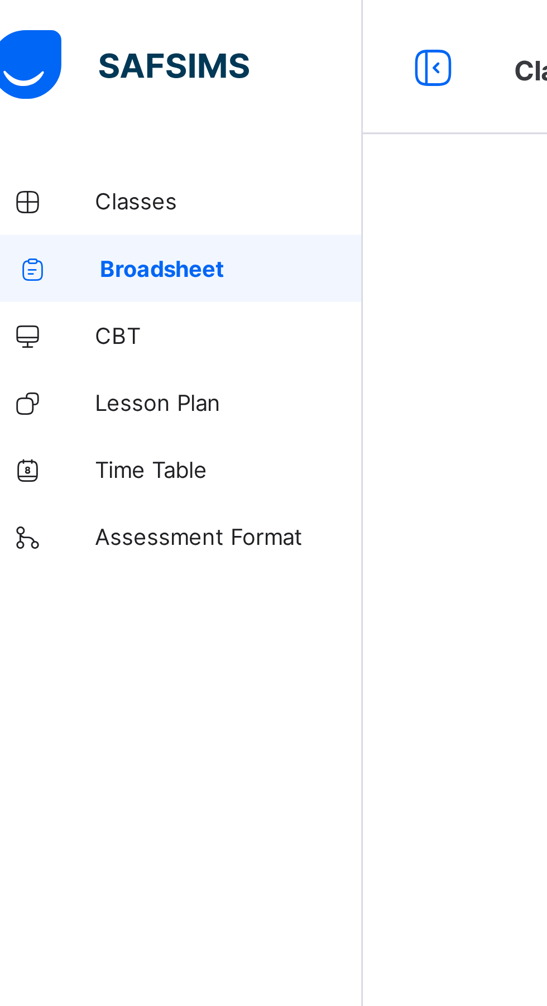
click at [84, 136] on span "Lesson Plan" at bounding box center [89, 133] width 89 height 9
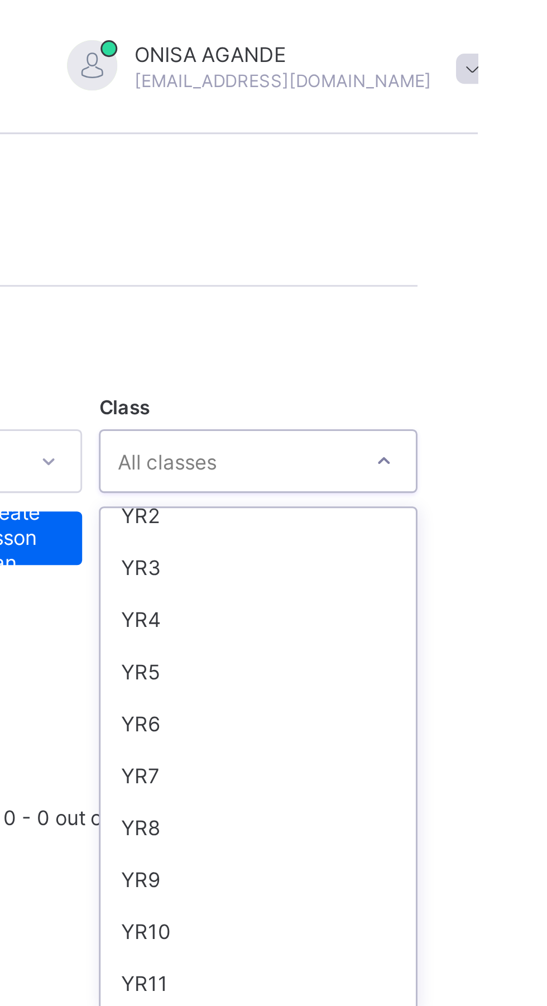
scroll to position [105, 0]
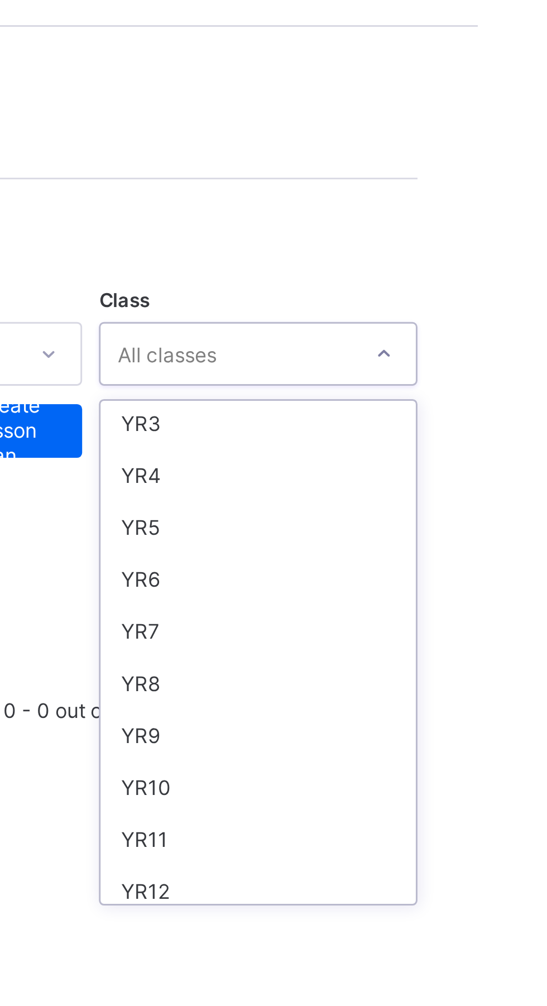
click at [476, 295] on div "YR10" at bounding box center [473, 297] width 105 height 17
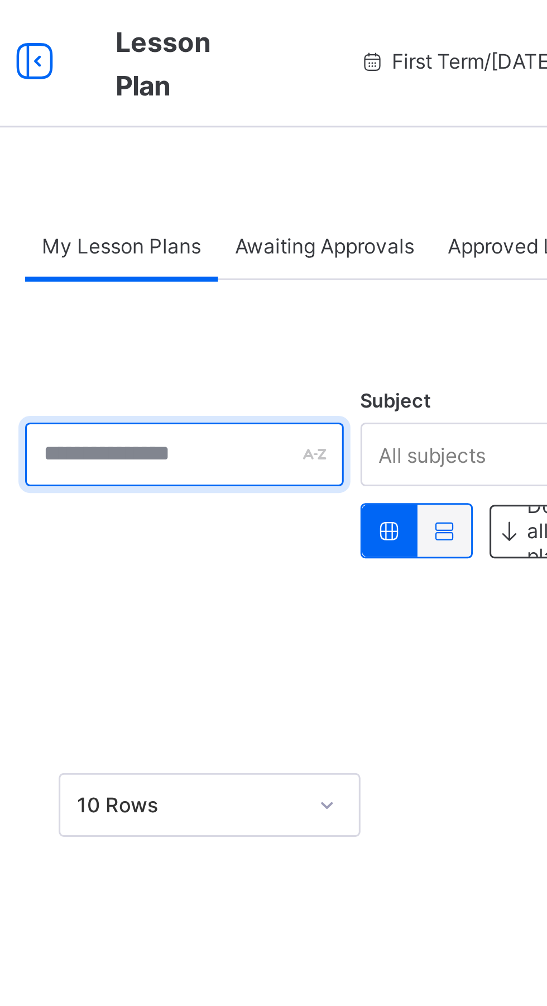
click at [253, 153] on div at bounding box center [207, 153] width 106 height 21
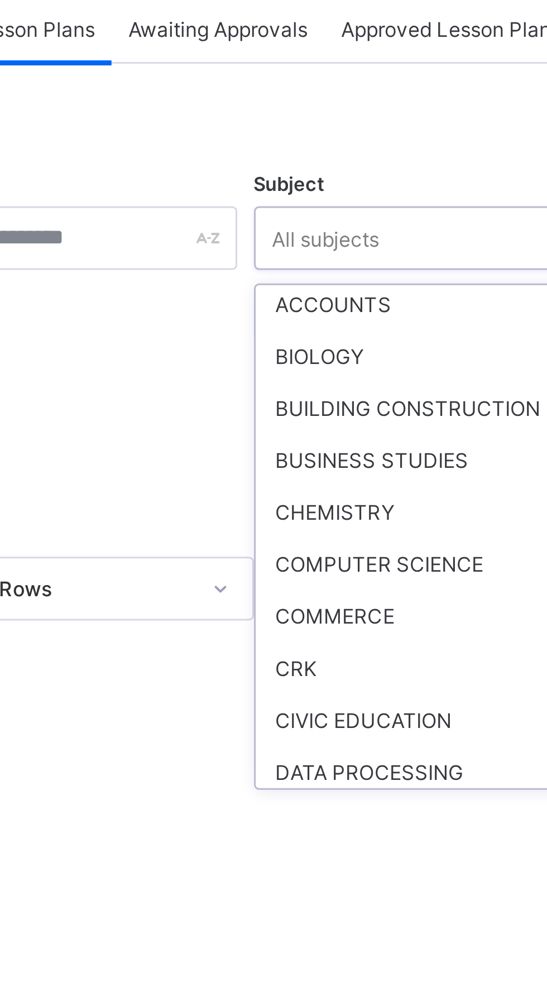
scroll to position [126, 0]
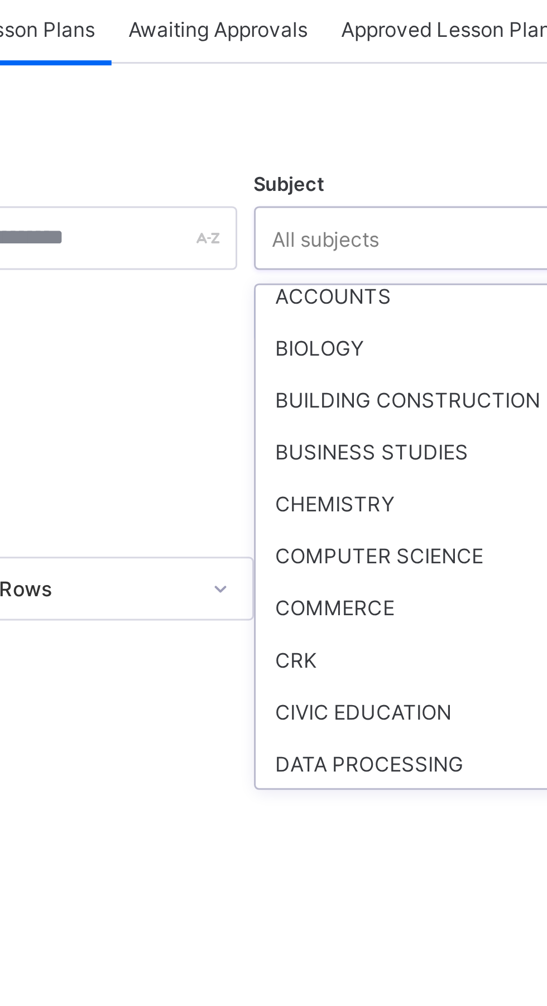
click at [299, 184] on div "BIOLOGY" at bounding box center [340, 189] width 149 height 17
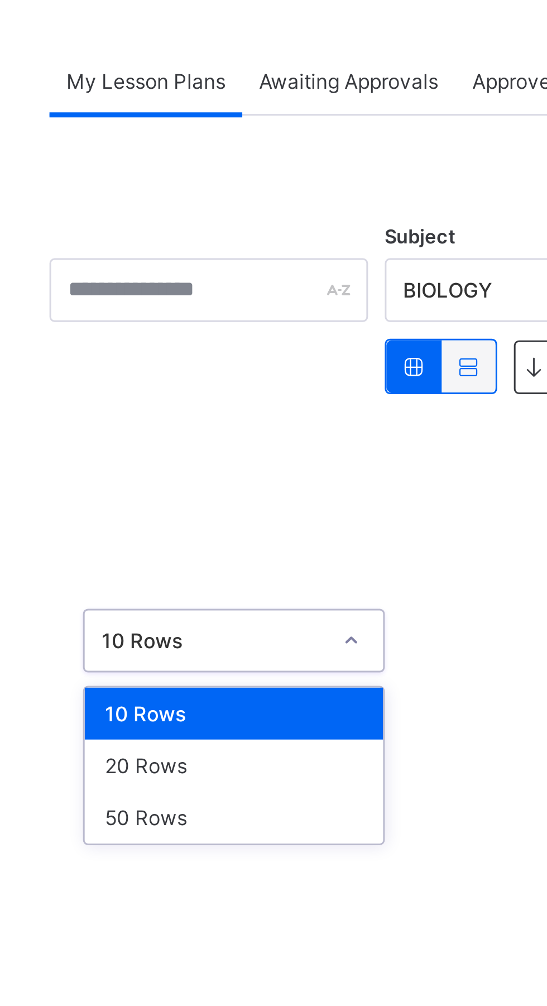
click at [223, 297] on div "10 Rows" at bounding box center [215, 294] width 99 height 17
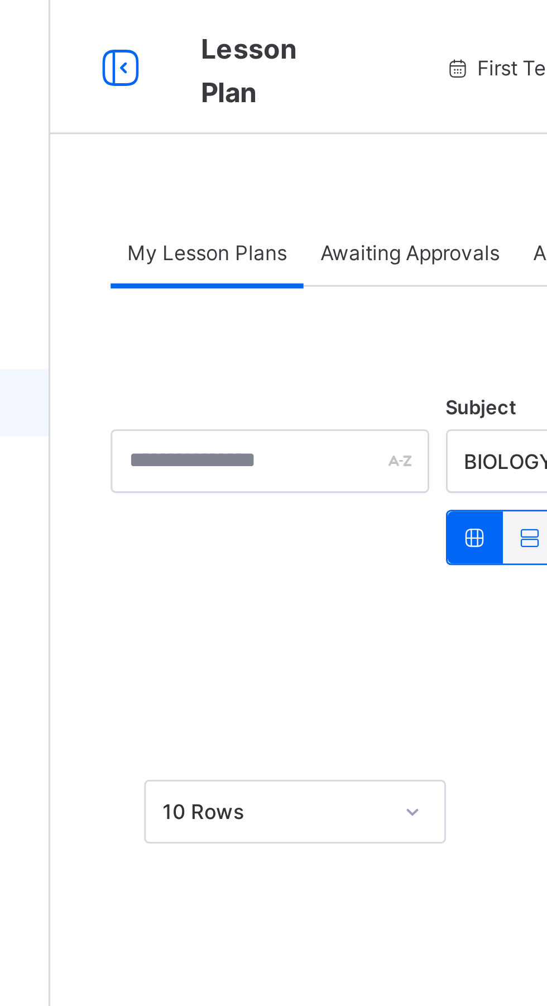
click at [176, 81] on span "My Lesson Plans" at bounding box center [186, 84] width 53 height 8
click at [149, 55] on div "My Lesson Plans Awaiting Approvals Approved Lesson Plans My Lesson Plans More O…" at bounding box center [340, 503] width 413 height 1006
click at [188, 87] on span "My Lesson Plans" at bounding box center [186, 84] width 53 height 8
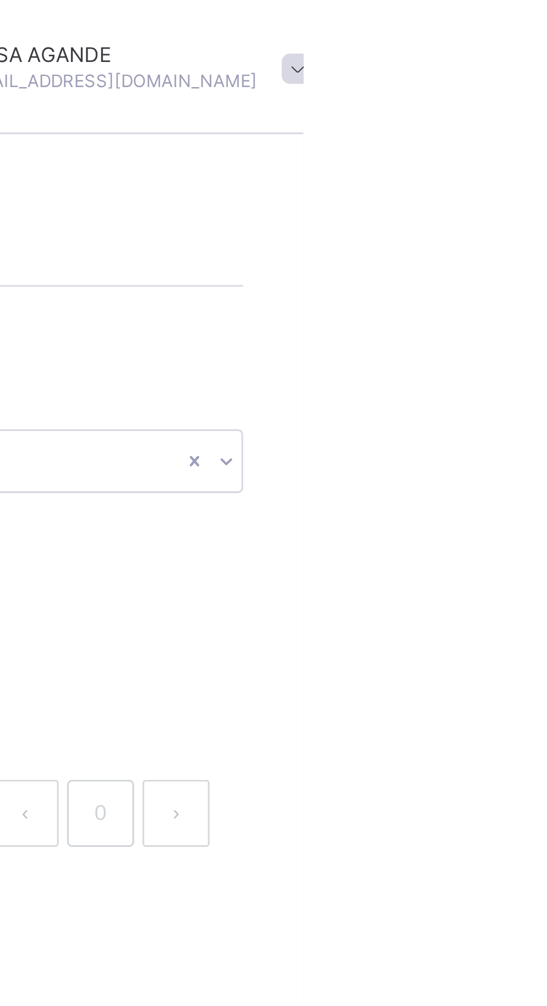
click at [540, 25] on span at bounding box center [545, 23] width 10 height 10
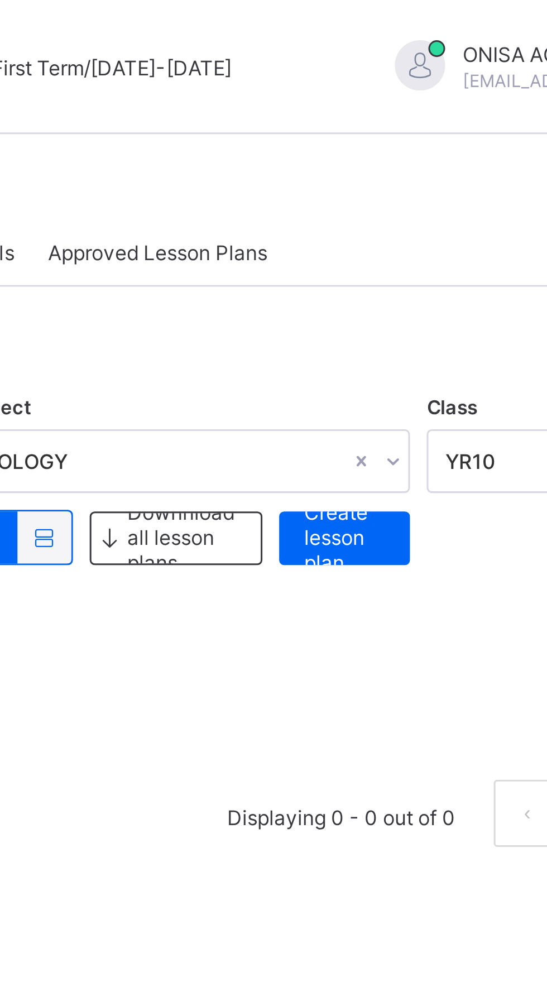
click at [381, 231] on div "Subject BIOLOGY Class YR10 Downnload all lesson plans Create lesson plan × Dele…" at bounding box center [340, 194] width 373 height 198
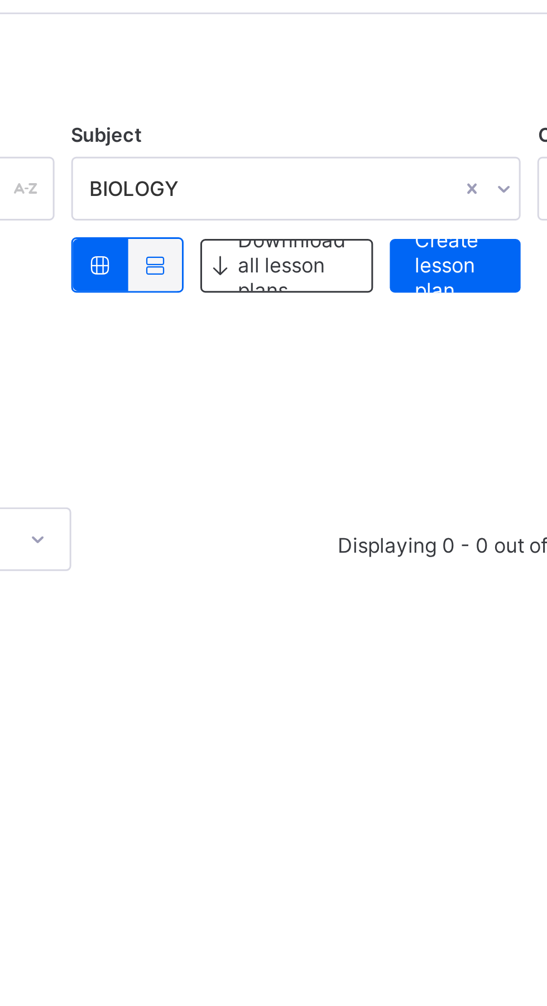
click at [390, 179] on span "Create lesson plan" at bounding box center [393, 178] width 27 height 25
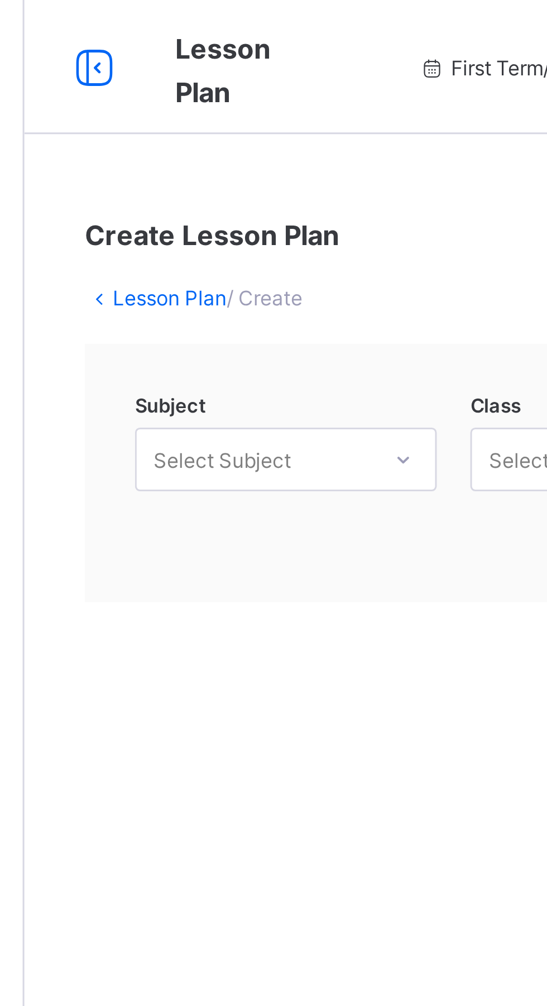
click at [225, 97] on span "/ Create" at bounding box center [213, 99] width 25 height 8
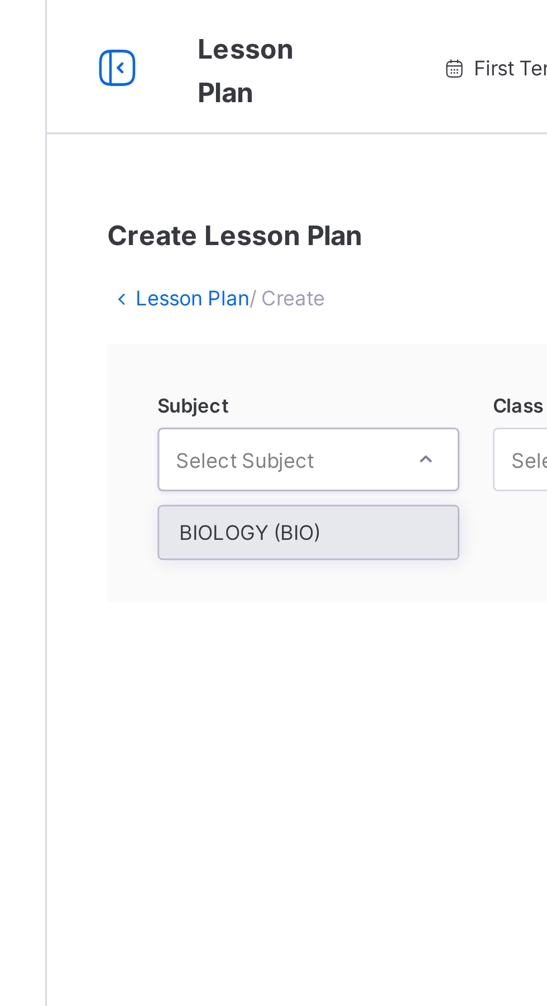
click at [214, 174] on div "BIOLOGY (BIO)" at bounding box center [220, 177] width 99 height 17
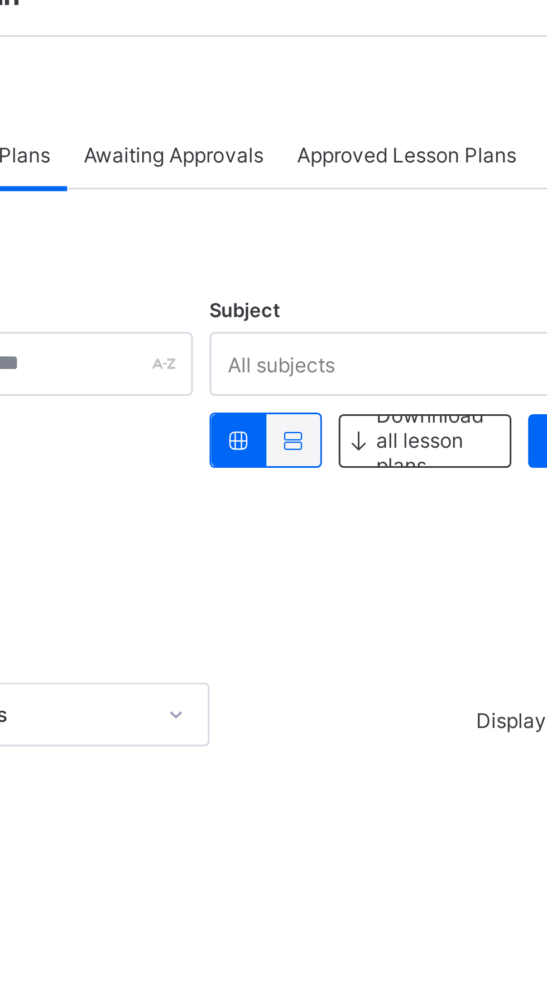
click at [239, 184] on div at bounding box center [207, 179] width 106 height 18
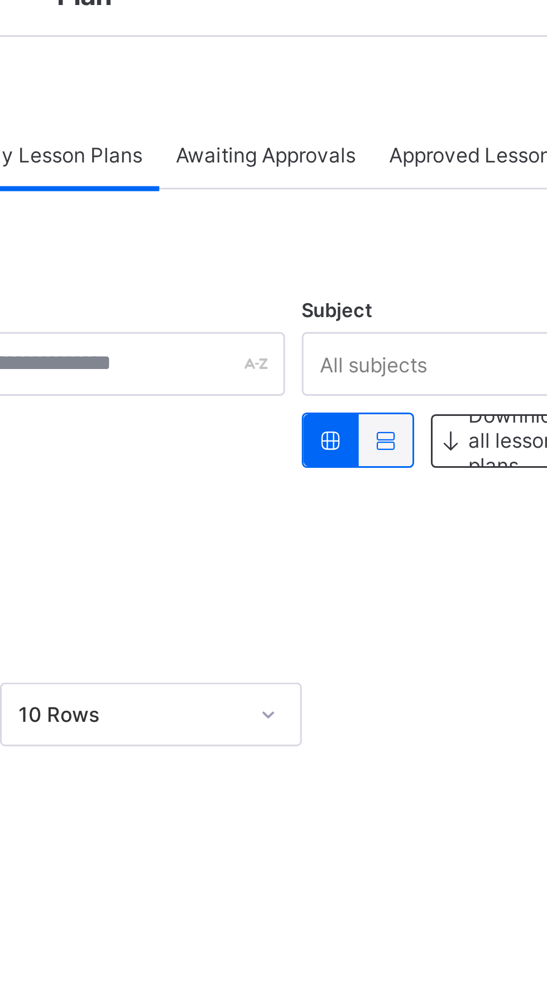
click at [296, 183] on div at bounding box center [294, 178] width 18 height 17
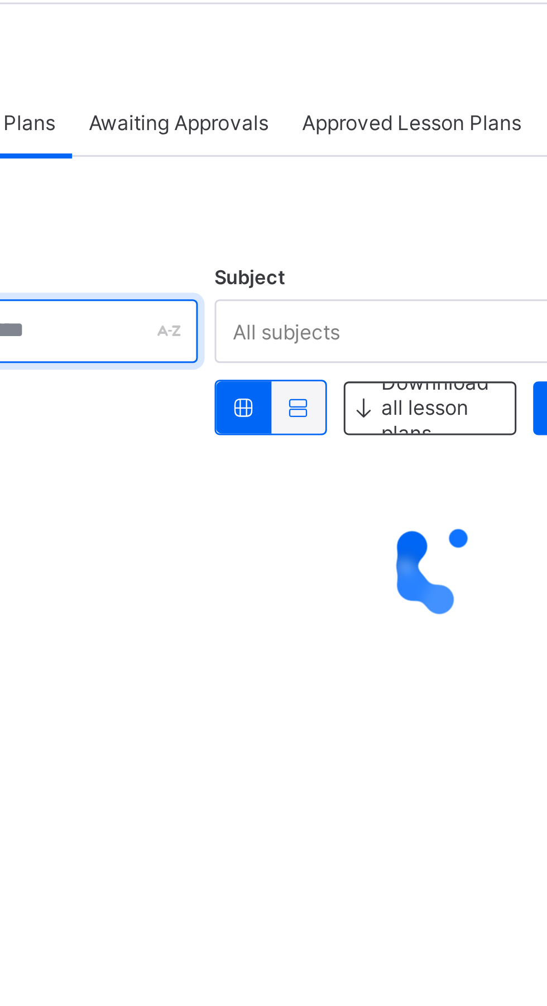
click at [253, 152] on div at bounding box center [207, 153] width 106 height 21
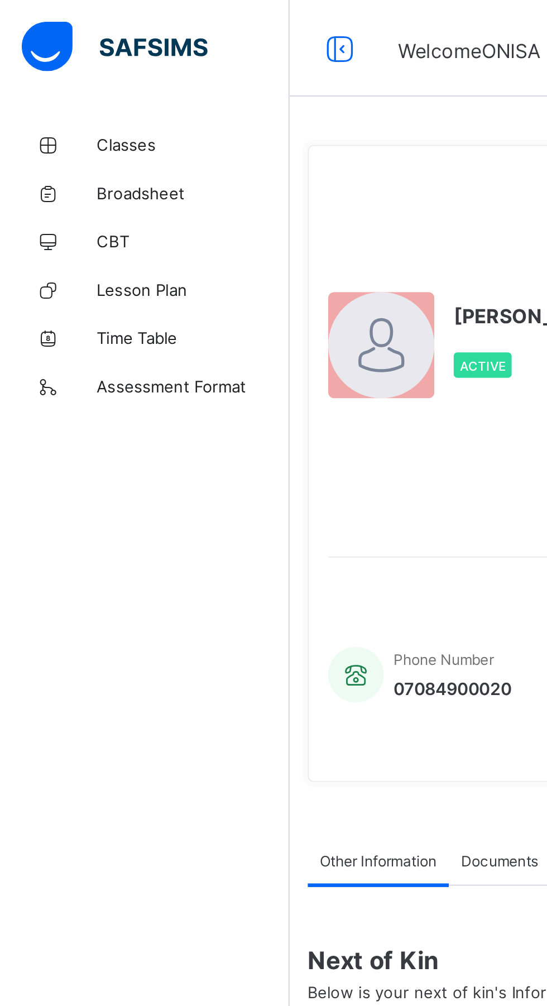
click at [61, 114] on span "CBT" at bounding box center [89, 111] width 89 height 9
